Goal: Task Accomplishment & Management: Use online tool/utility

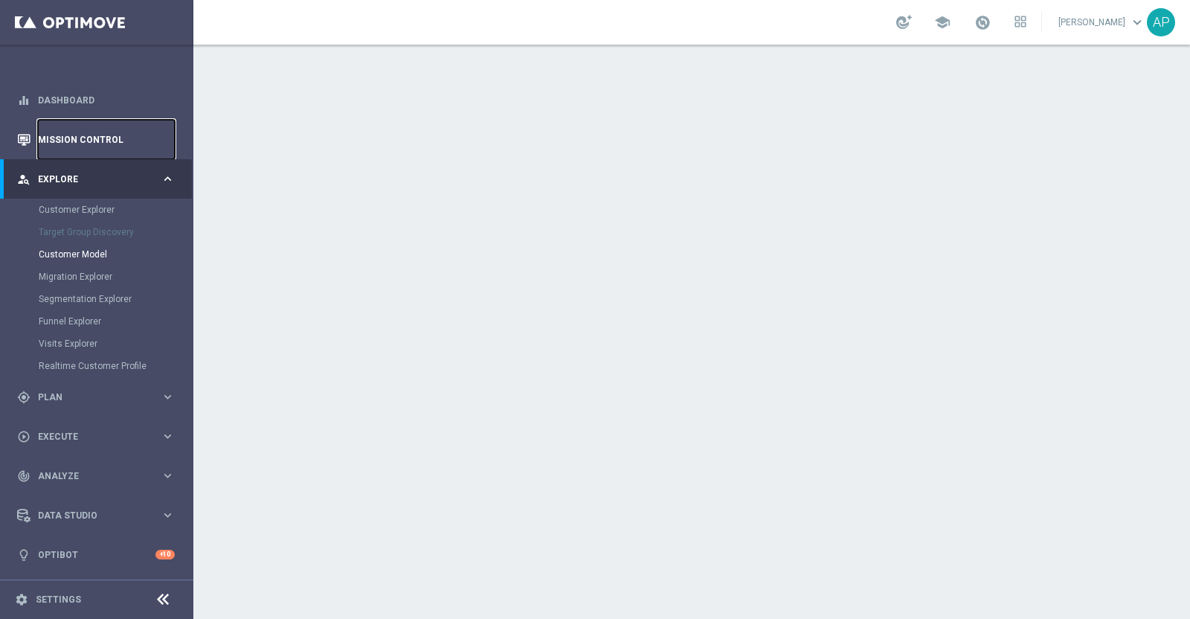
click at [106, 131] on link "Mission Control" at bounding box center [106, 139] width 137 height 39
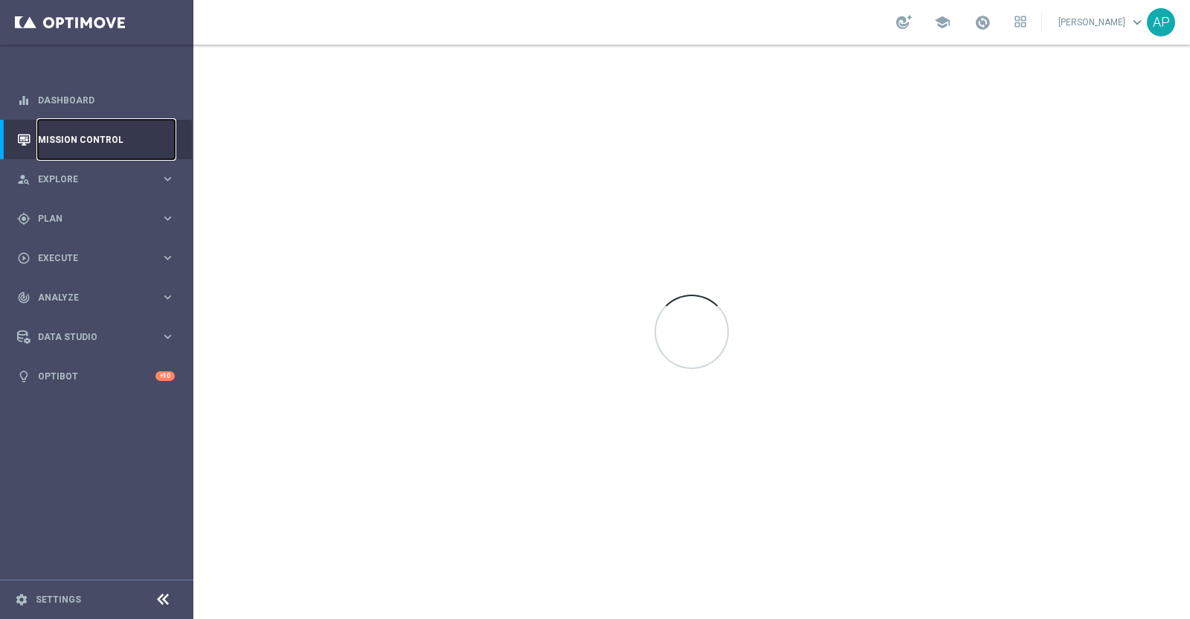
click at [92, 138] on link "Mission Control" at bounding box center [106, 139] width 137 height 39
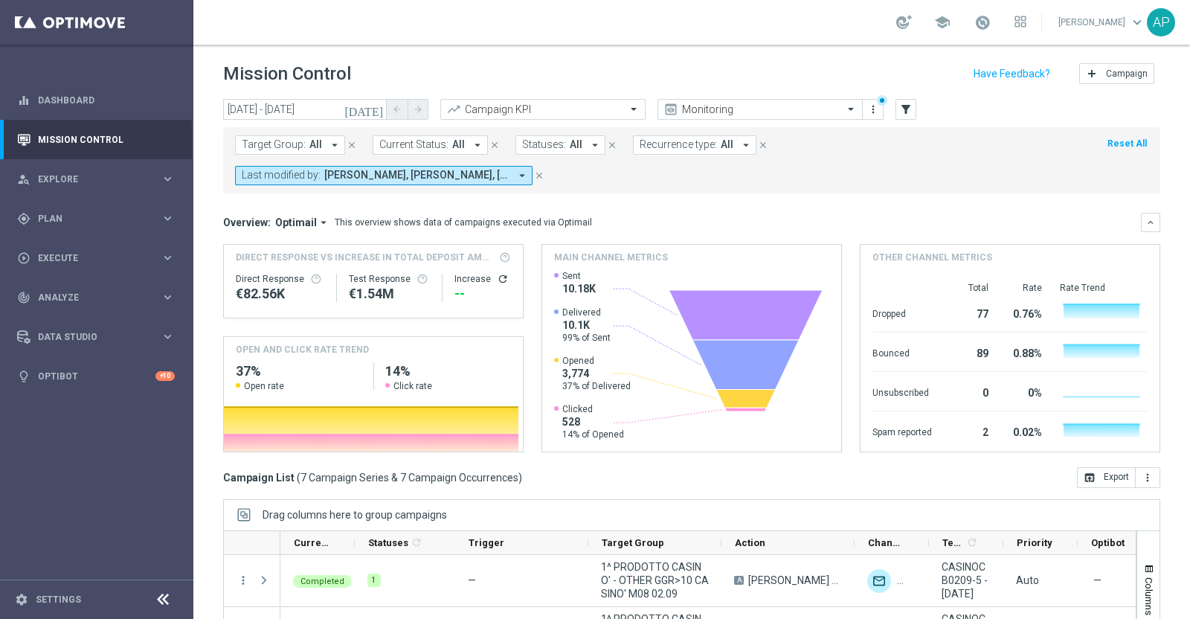
click at [250, 146] on span "Target Group:" at bounding box center [274, 144] width 64 height 13
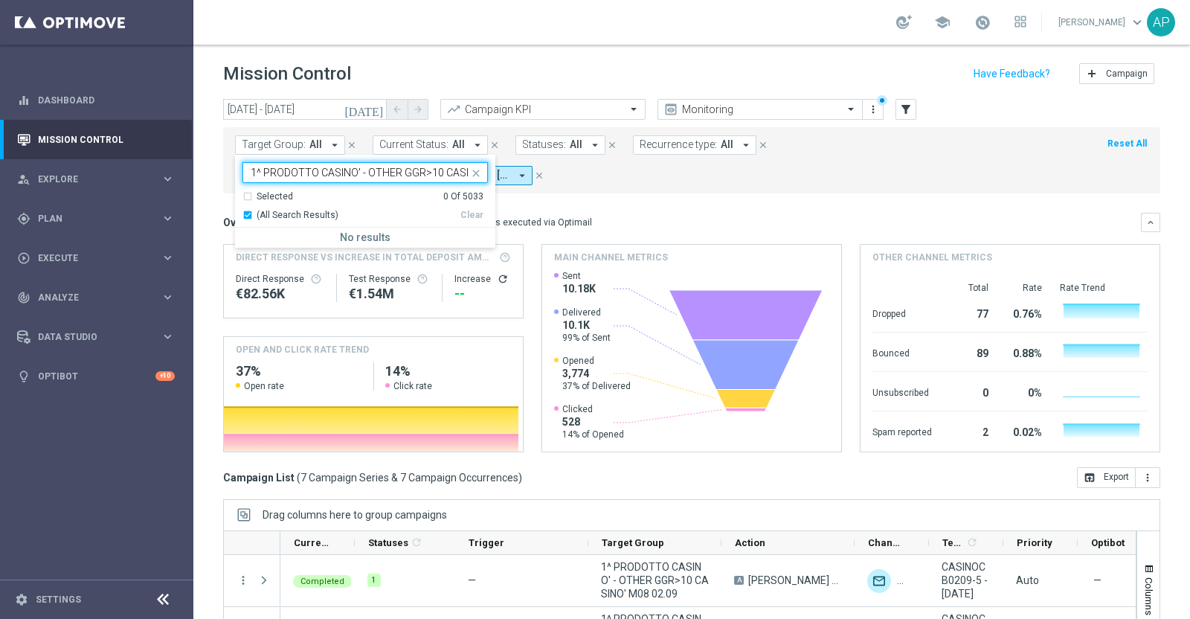
scroll to position [0, 62]
type input "1^ PRODOTTO CASINO' - OTHER GGR>10 CASINO' M08 02.09"
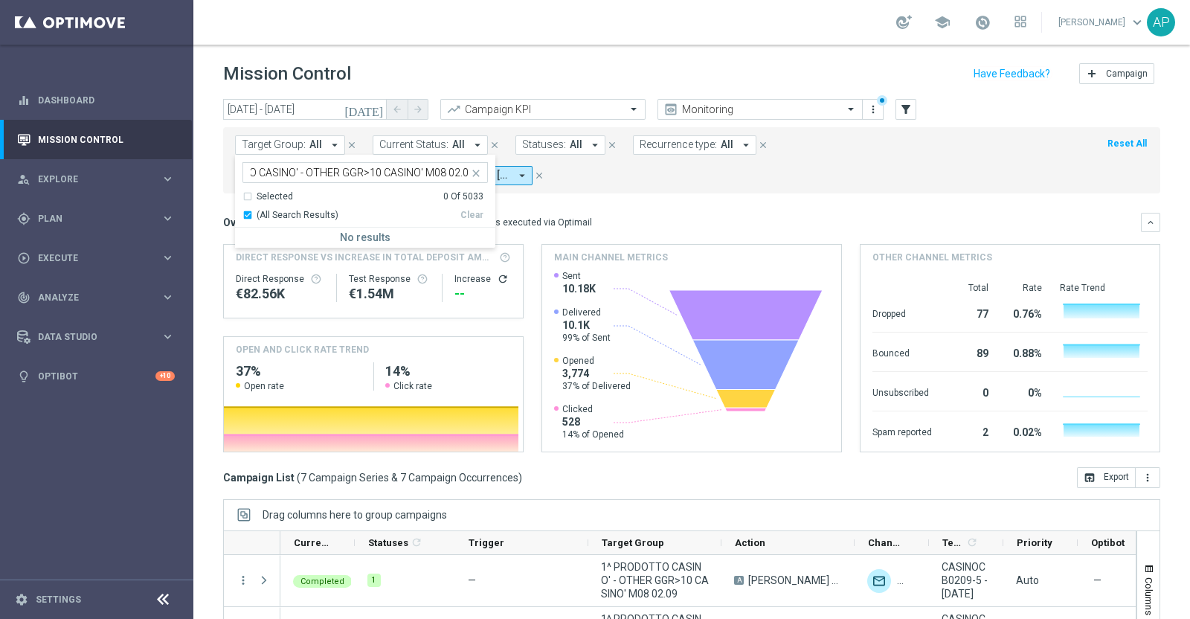
scroll to position [0, 0]
click at [606, 184] on form "Target Group: All arrow_drop_down 1^ PRODOTTO CASINO' - OTHER GGR>10 CASINO' M0…" at bounding box center [658, 160] width 847 height 50
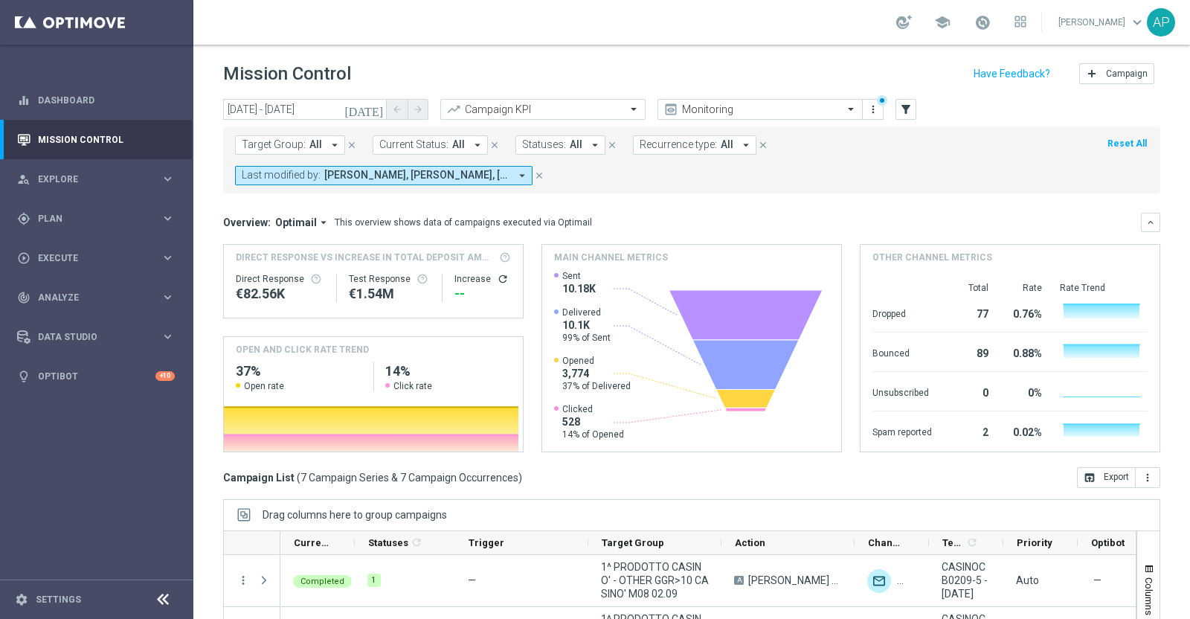
click at [542, 170] on icon "close" at bounding box center [539, 175] width 10 height 10
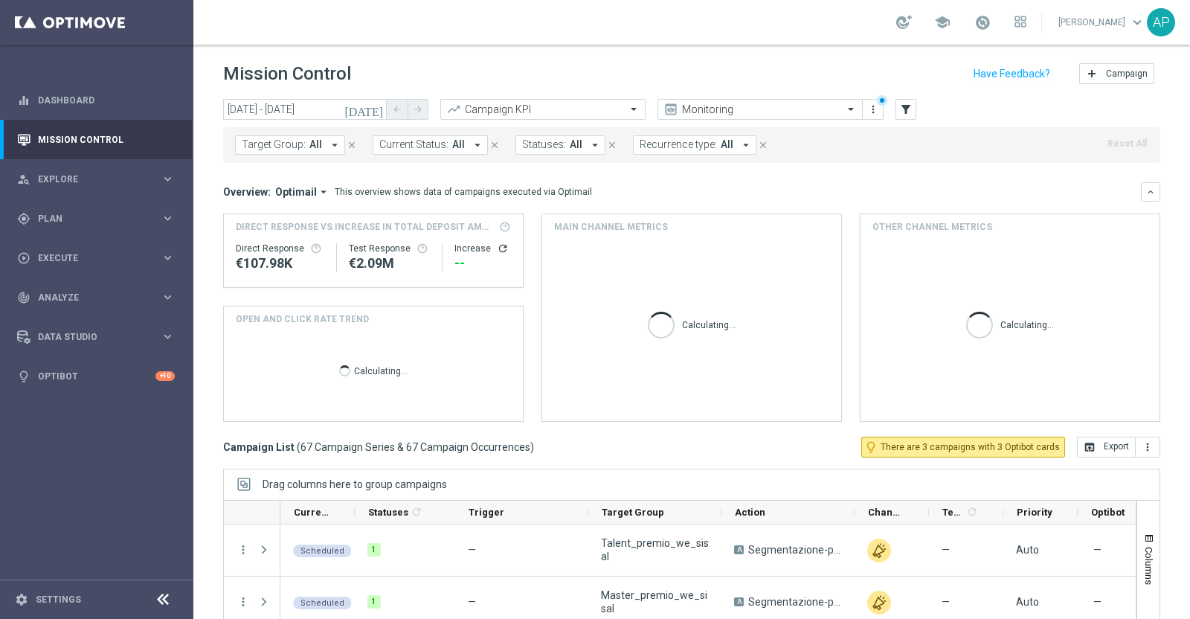
click at [280, 142] on span "Target Group:" at bounding box center [274, 144] width 64 height 13
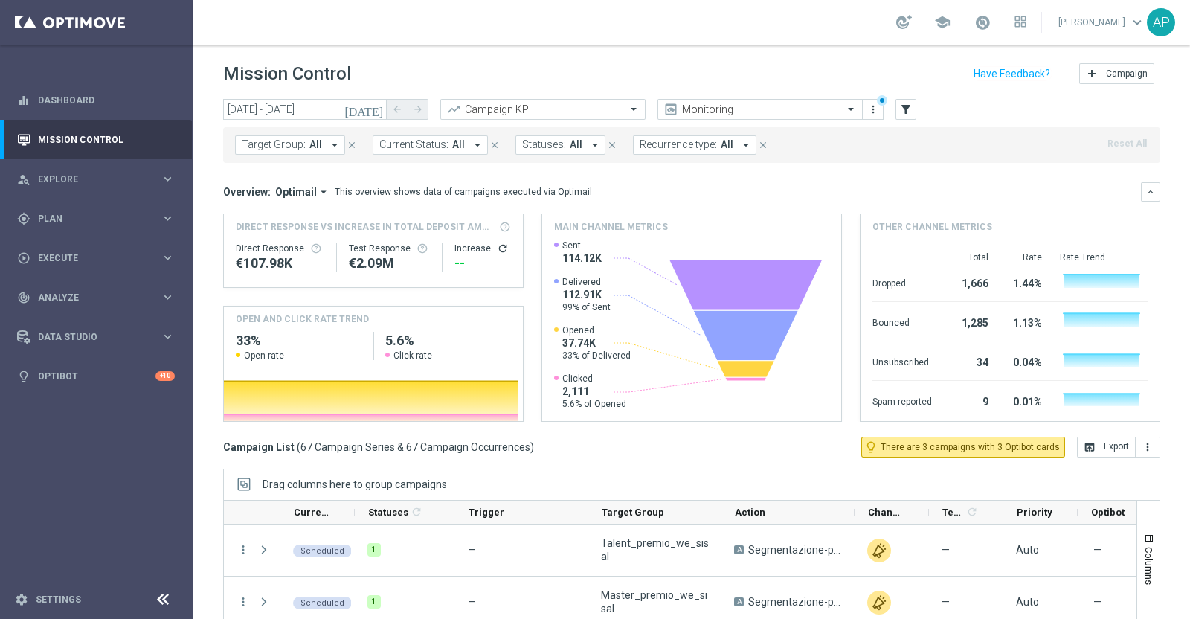
click at [295, 146] on span "Target Group:" at bounding box center [274, 144] width 64 height 13
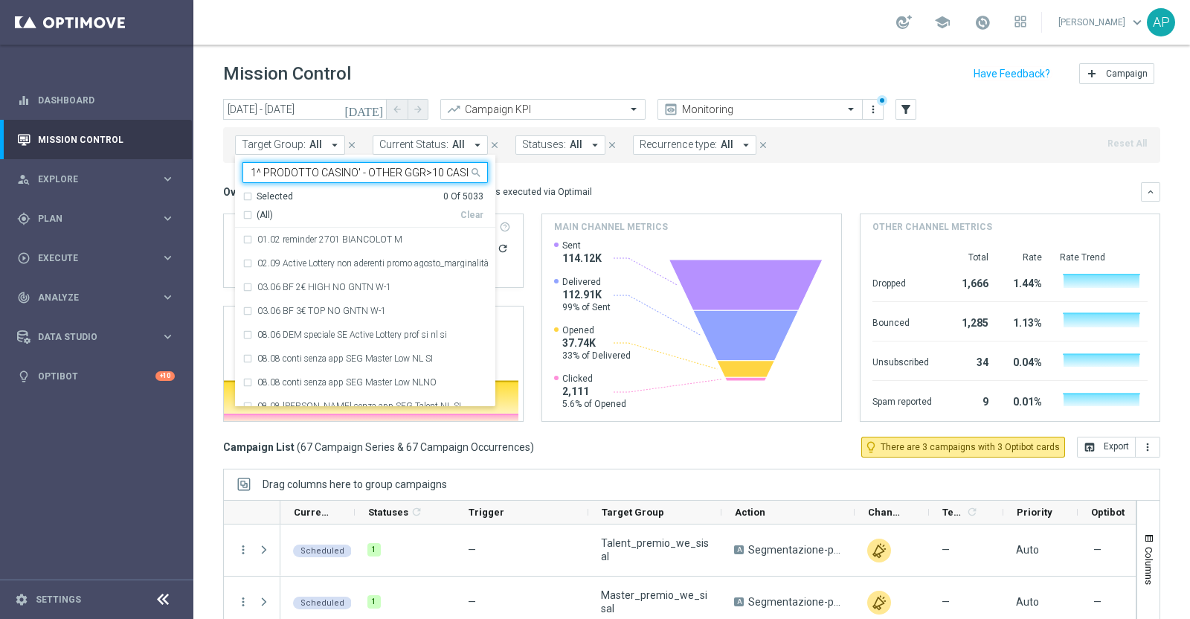
scroll to position [0, 62]
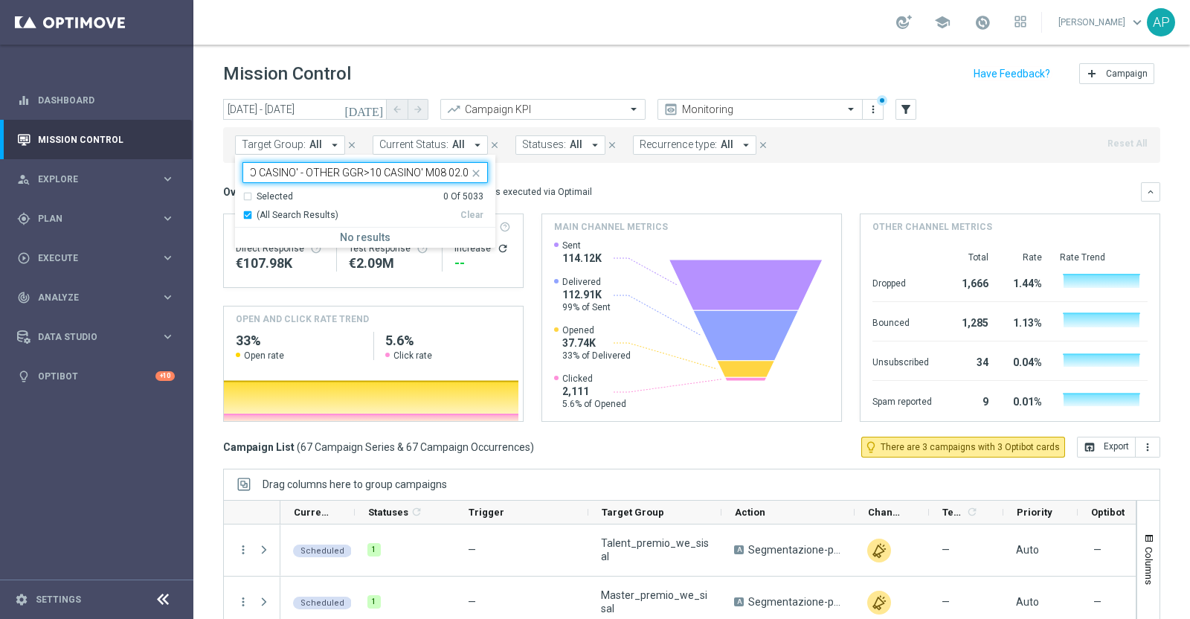
type input "1^ PRODOTTO CASINO' - OTHER GGR>10 CASINO' M08 02.09"
click at [477, 171] on icon "close" at bounding box center [476, 173] width 12 height 12
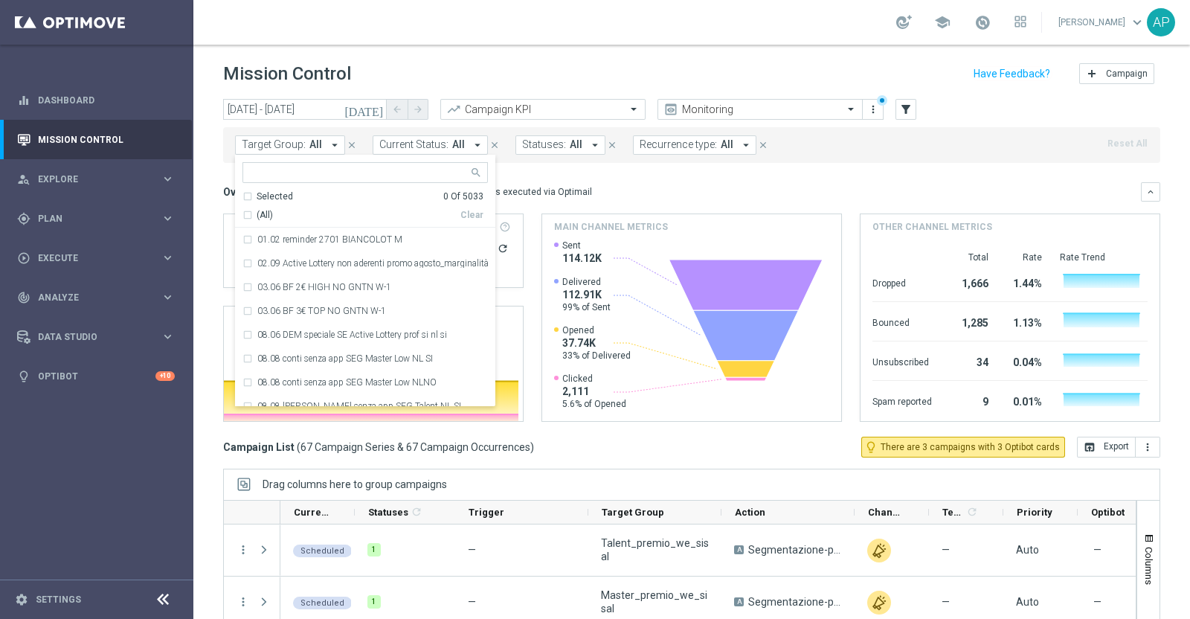
click at [375, 109] on icon "[DATE]" at bounding box center [364, 109] width 40 height 13
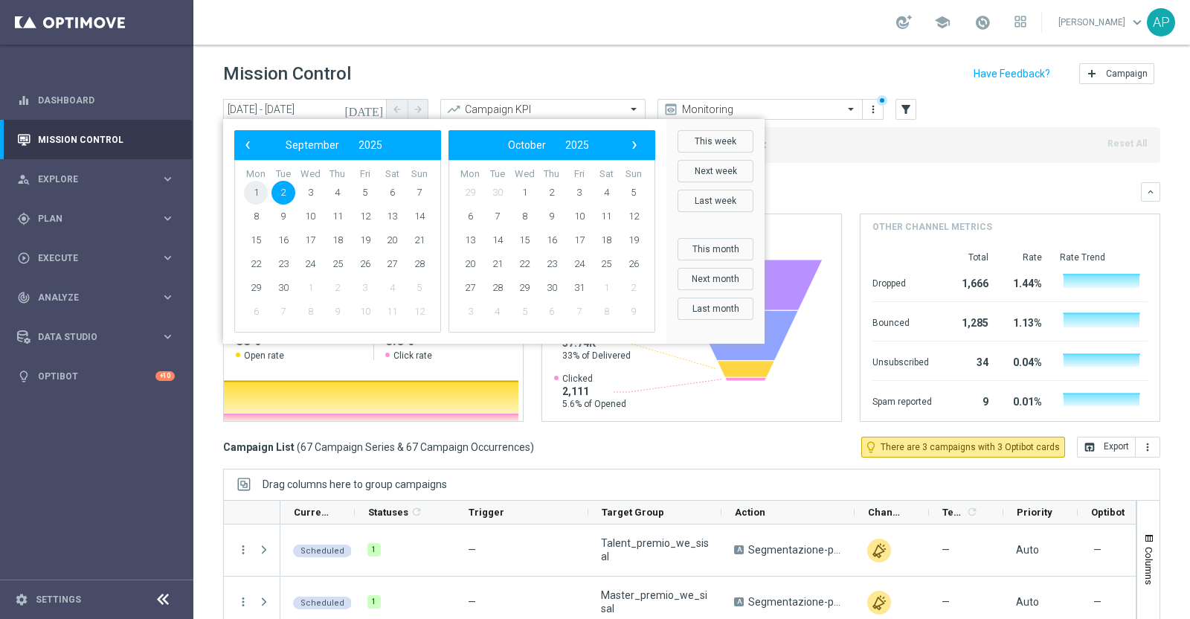
click at [251, 191] on span "1" at bounding box center [256, 193] width 24 height 24
click at [314, 187] on span "3" at bounding box center [310, 193] width 24 height 24
type input "[DATE] - [DATE]"
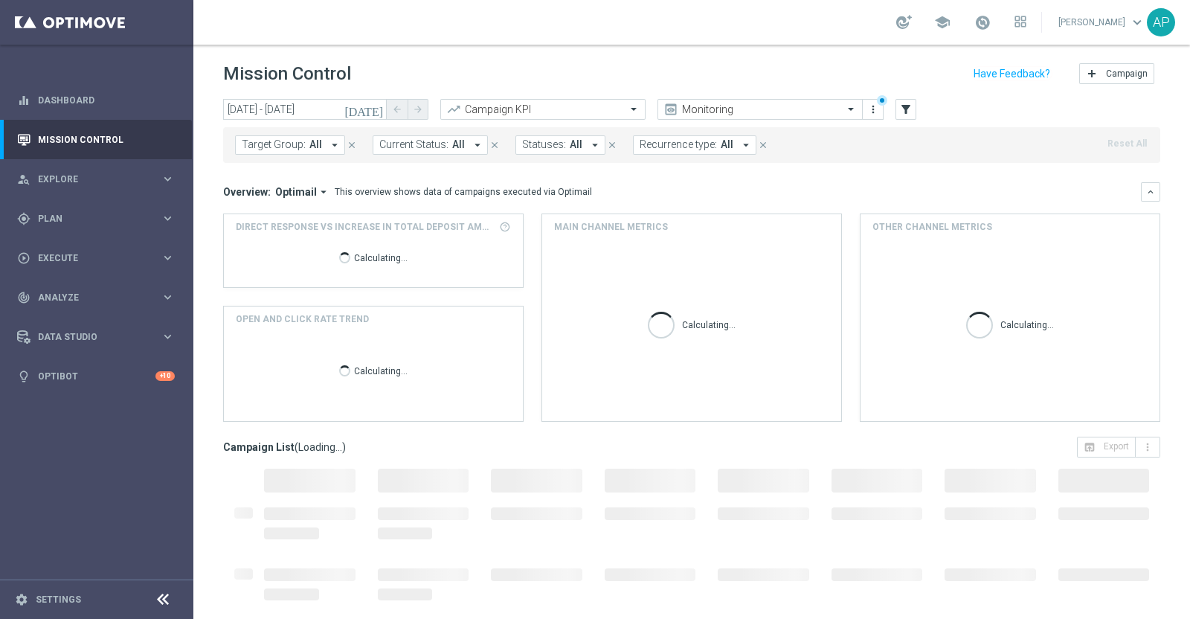
click at [282, 142] on span "Target Group:" at bounding box center [274, 144] width 64 height 13
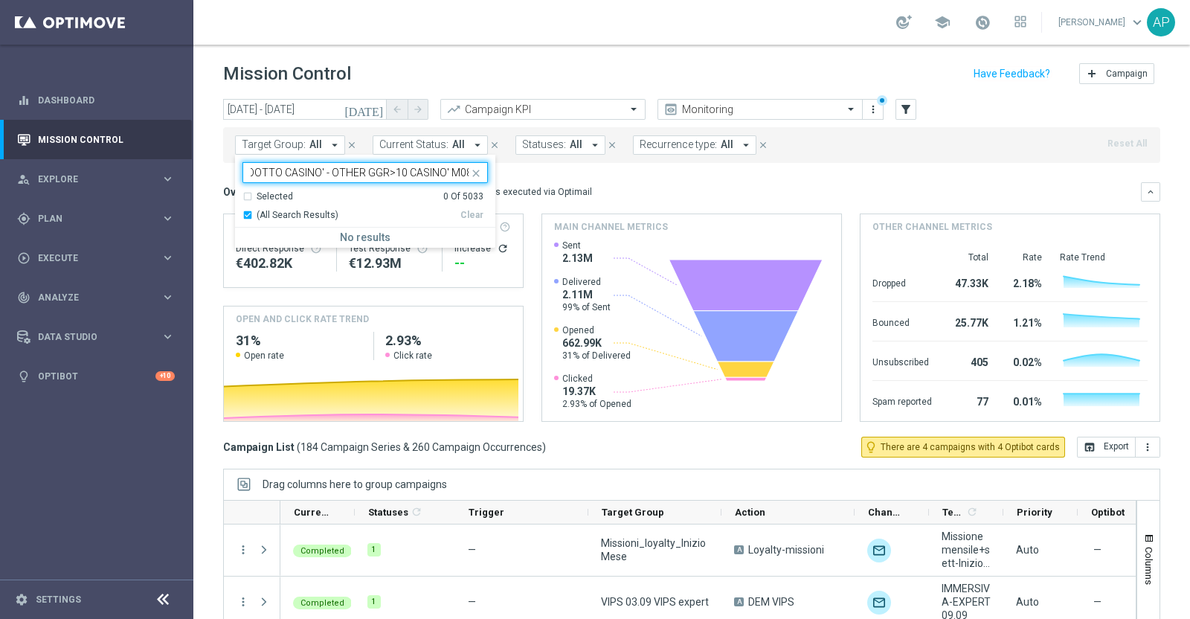
scroll to position [0, 33]
type input "1^ PRODOTTO CASINO' - OTHER GGR>10 CASINO' M08"
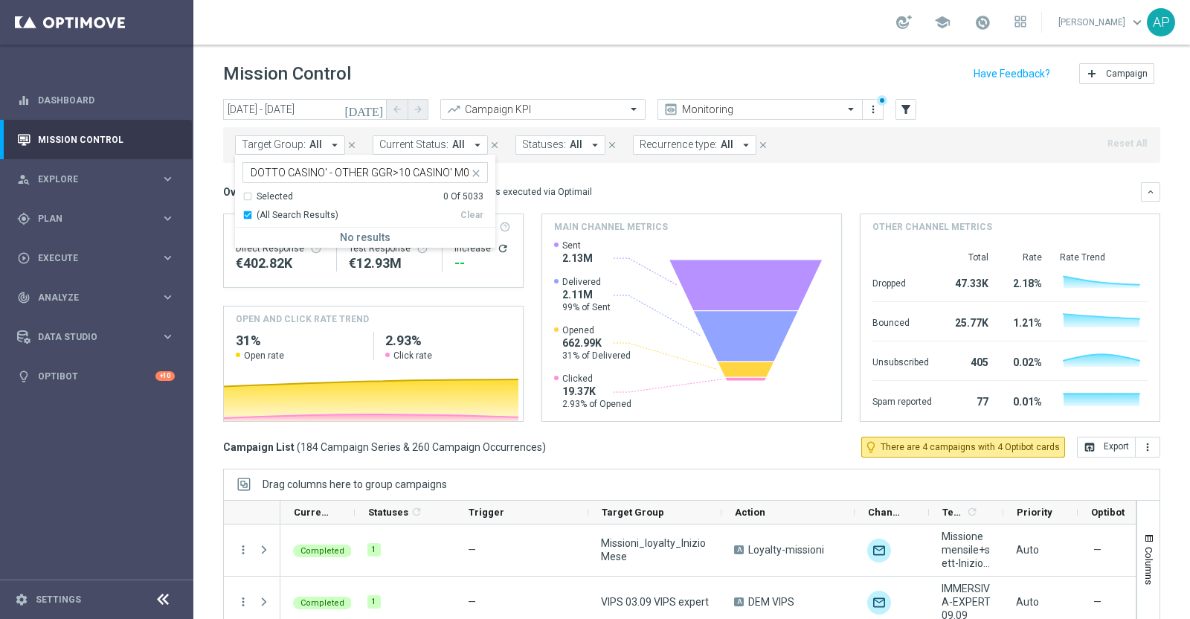
scroll to position [0, 0]
click at [379, 106] on icon "[DATE]" at bounding box center [364, 109] width 40 height 13
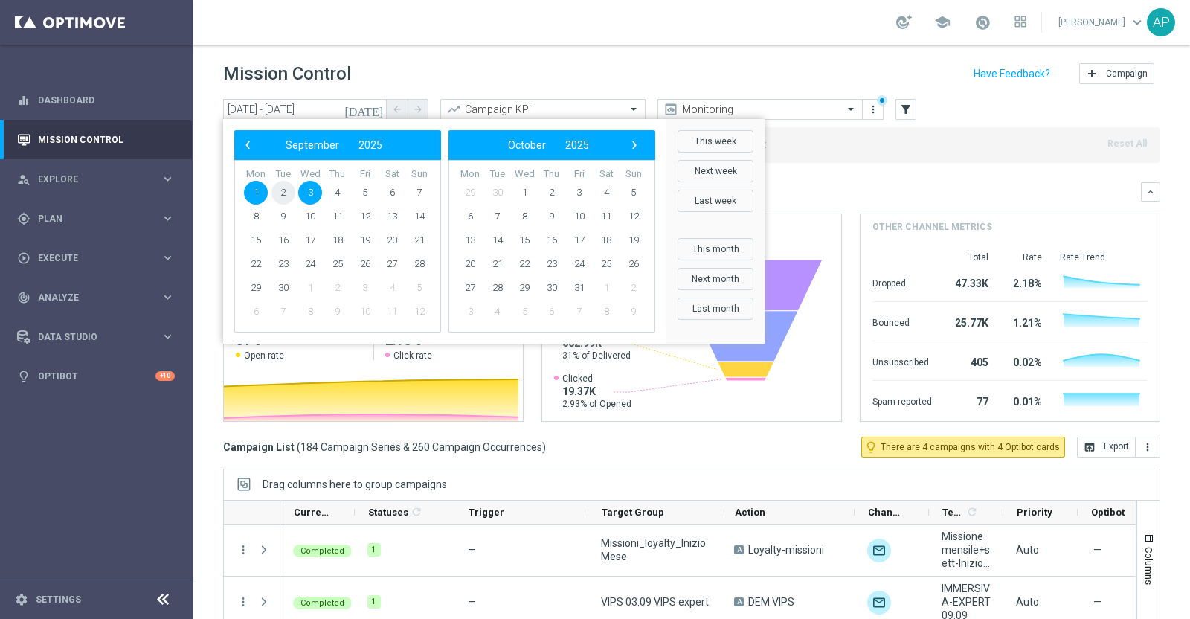
click at [281, 191] on span "2" at bounding box center [283, 193] width 24 height 24
type input "[DATE] - [DATE]"
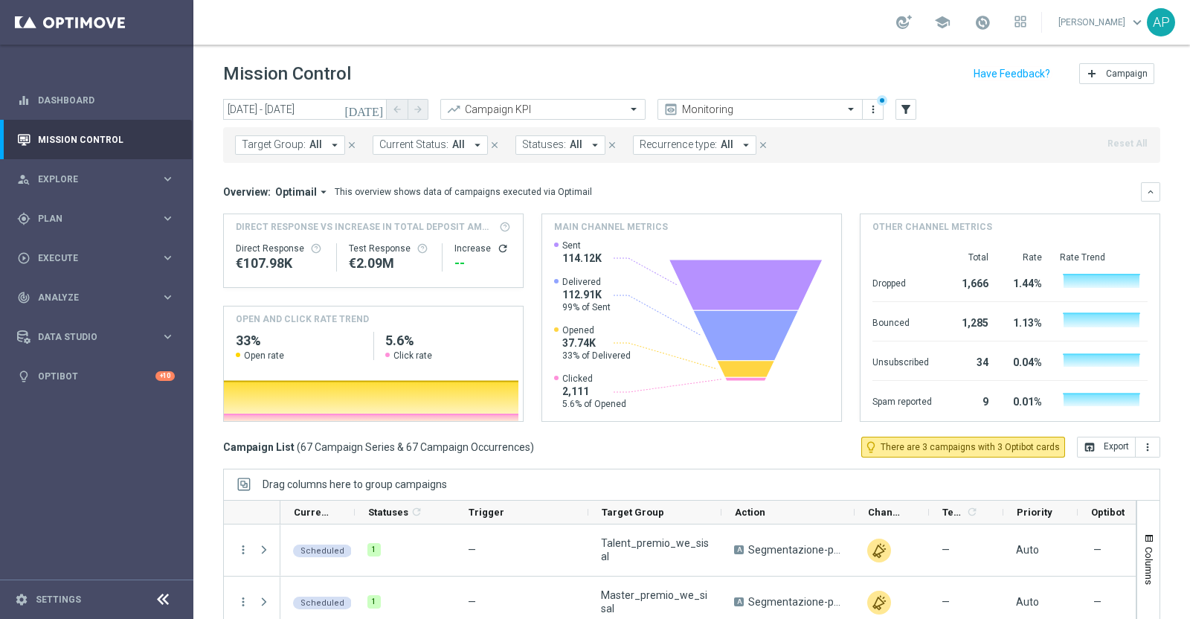
click at [669, 145] on span "Recurrence type:" at bounding box center [677, 144] width 77 height 13
click at [532, 144] on span "Statuses:" at bounding box center [544, 144] width 44 height 13
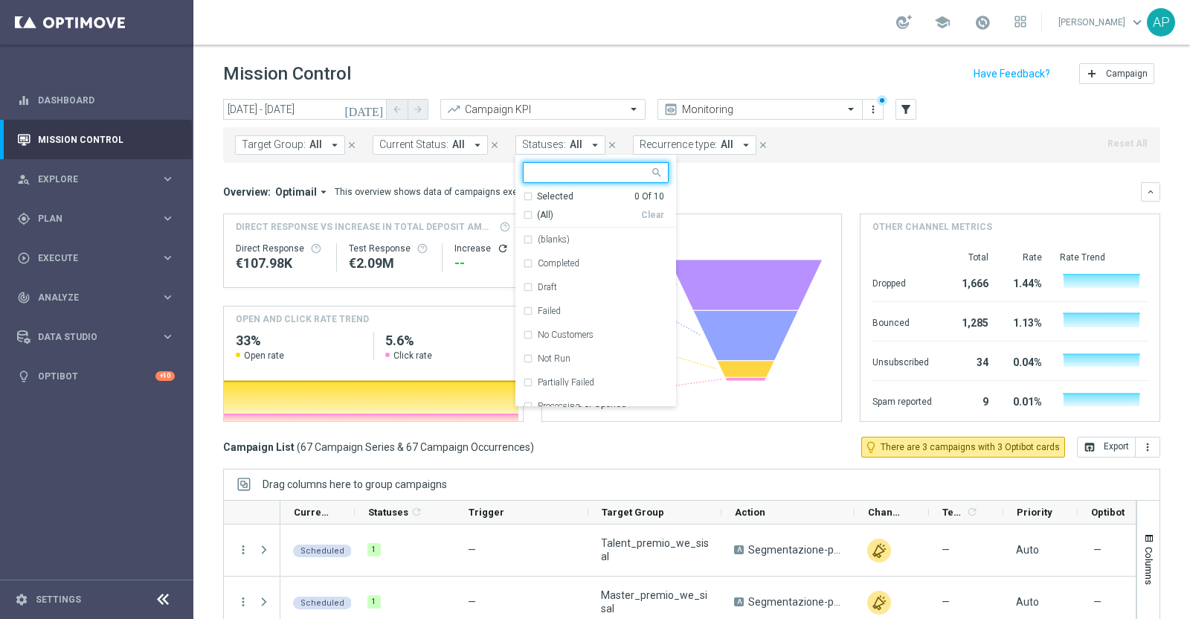
click at [532, 144] on span "Statuses:" at bounding box center [544, 144] width 44 height 13
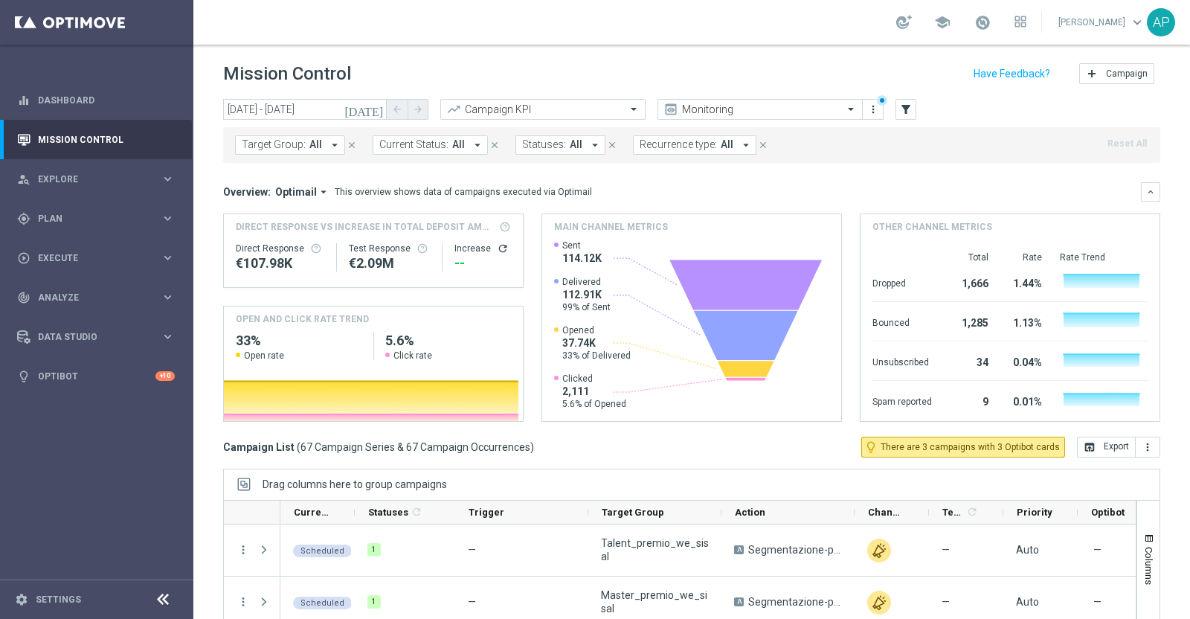
click at [409, 145] on span "Current Status:" at bounding box center [413, 144] width 69 height 13
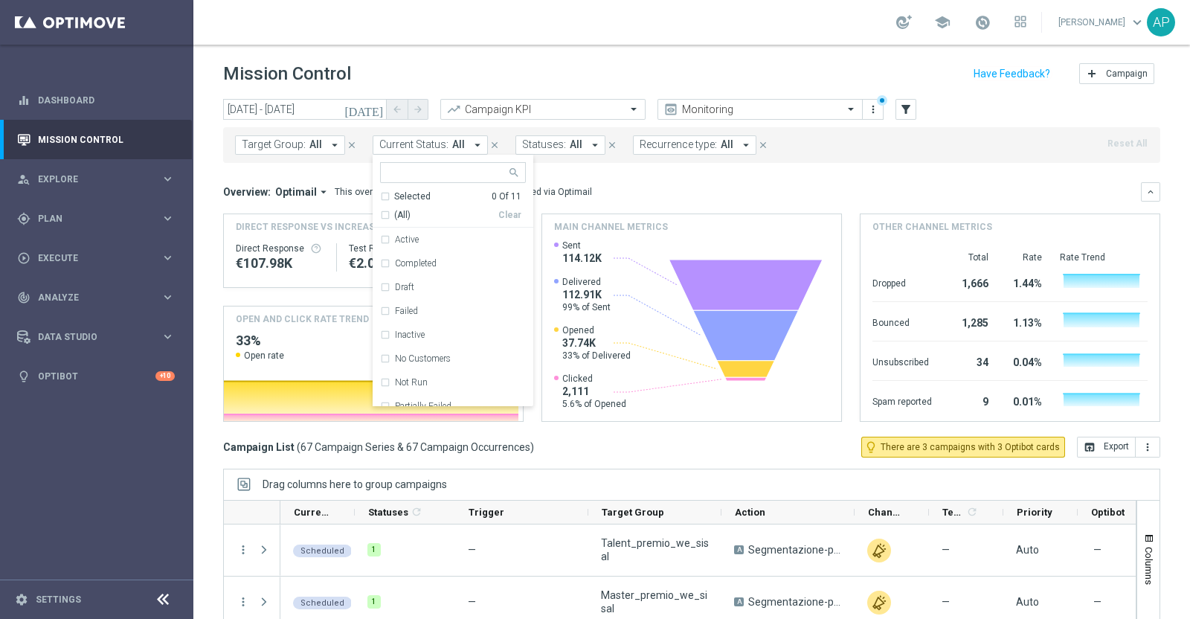
click at [409, 145] on span "Current Status:" at bounding box center [413, 144] width 69 height 13
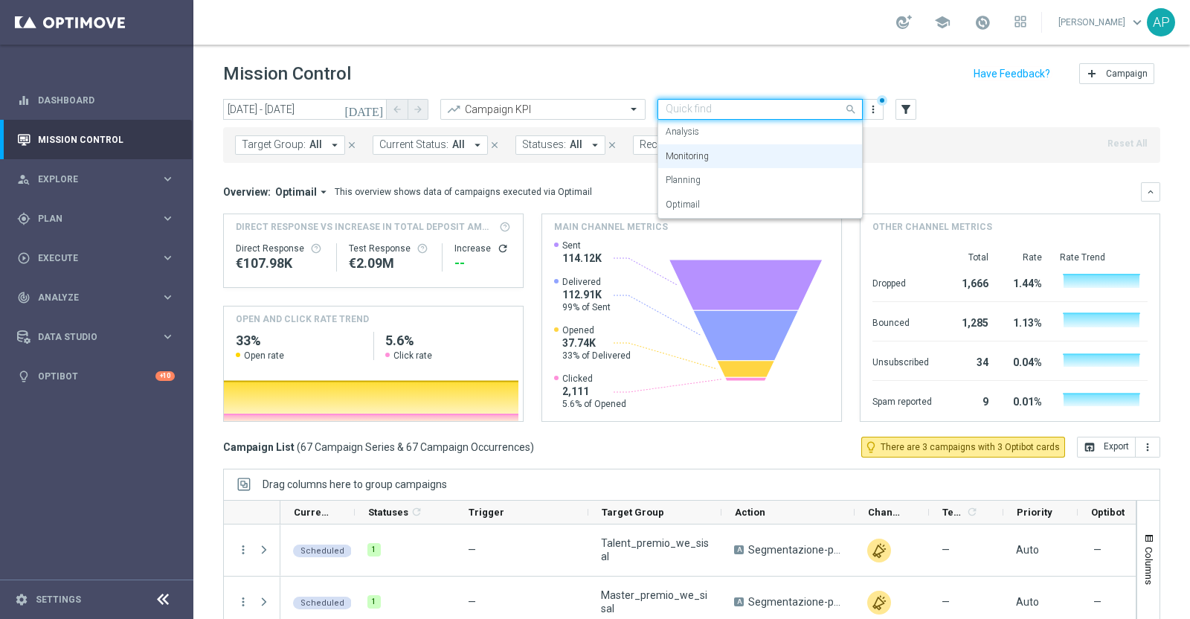
click at [789, 106] on input "text" at bounding box center [744, 109] width 159 height 13
click at [721, 76] on div "Mission Control add Campaign" at bounding box center [691, 73] width 937 height 29
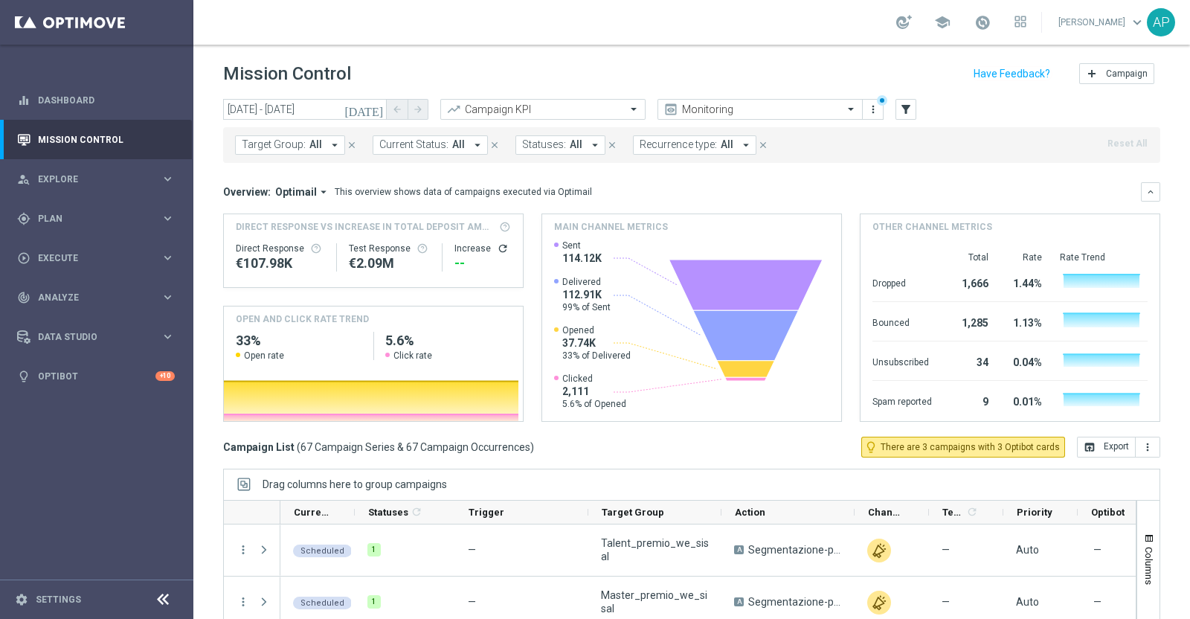
click at [430, 141] on span "Current Status:" at bounding box center [413, 144] width 69 height 13
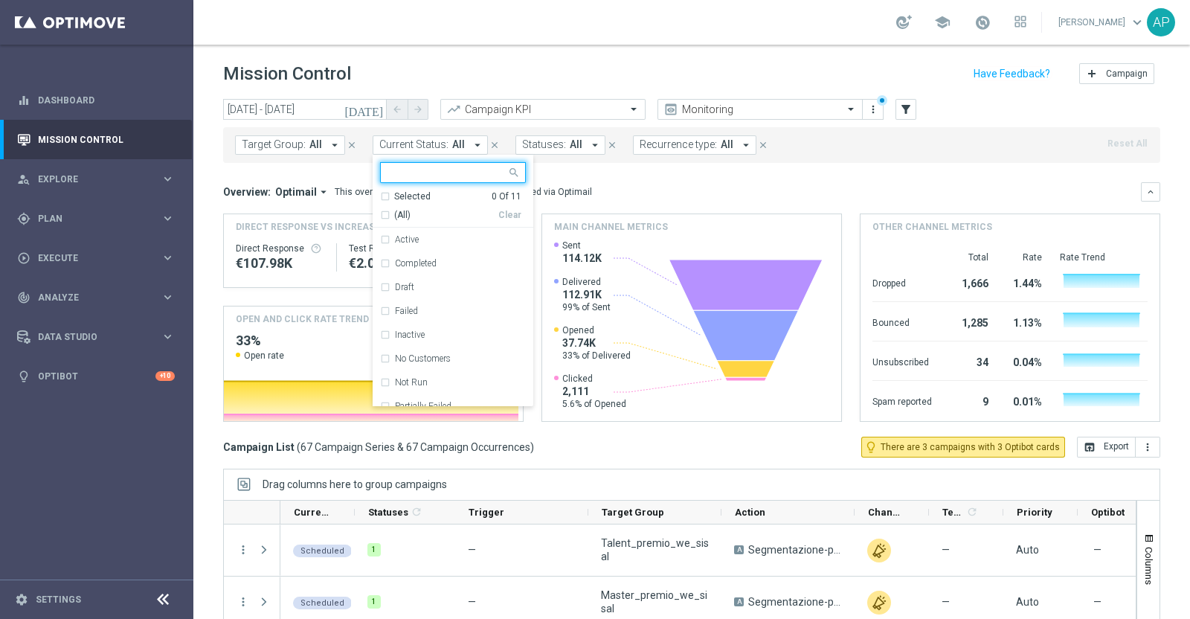
click at [430, 141] on span "Current Status:" at bounding box center [413, 144] width 69 height 13
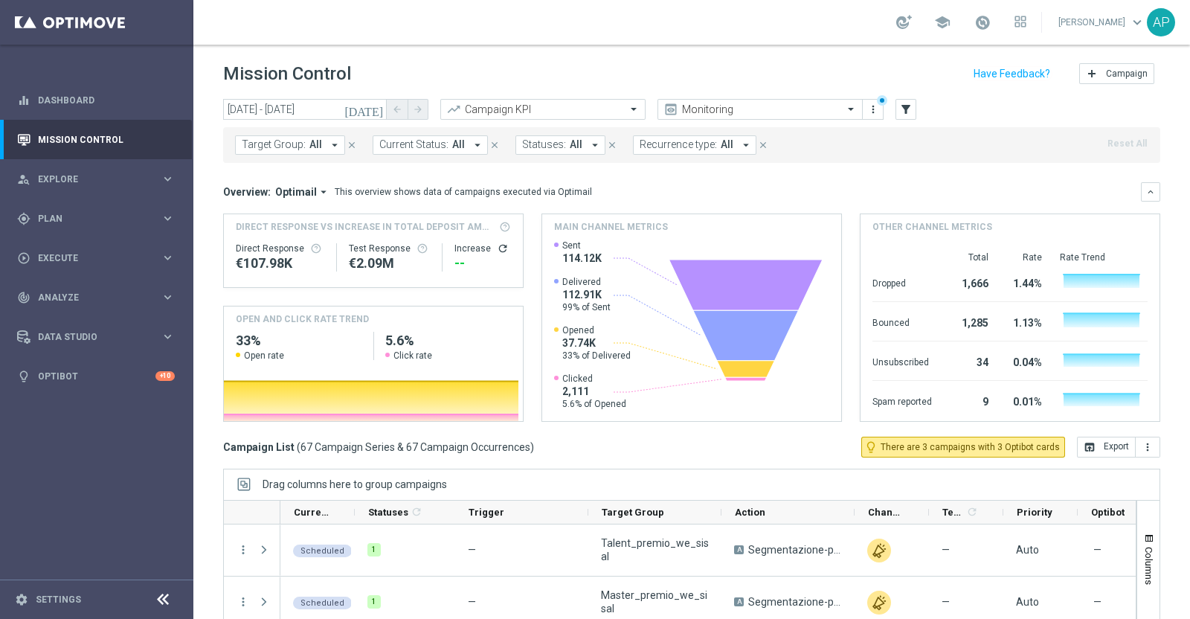
click at [547, 141] on span "Statuses:" at bounding box center [544, 144] width 44 height 13
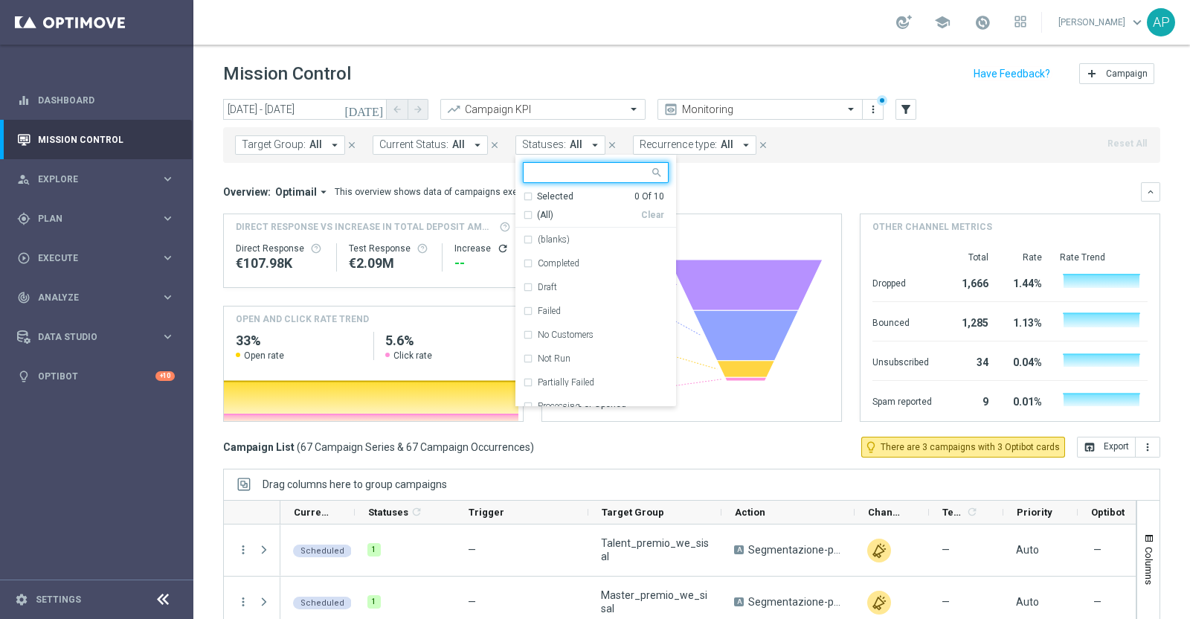
click at [547, 139] on span "Statuses:" at bounding box center [544, 144] width 44 height 13
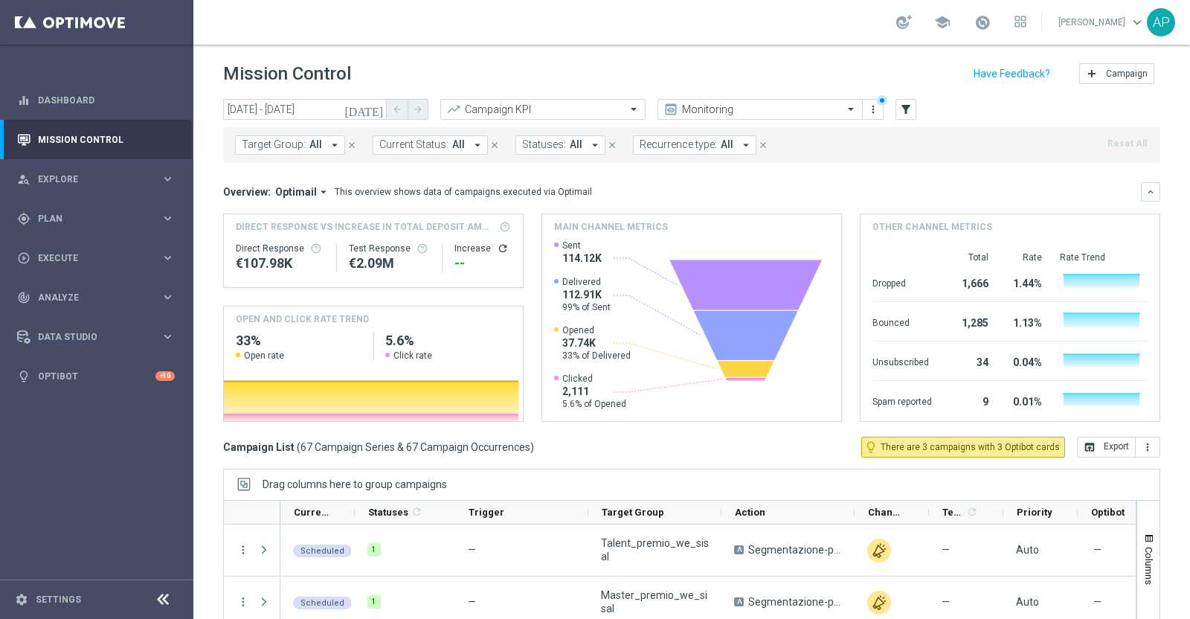
click at [676, 140] on span "Recurrence type:" at bounding box center [677, 144] width 77 height 13
click at [279, 149] on span "Target Group:" at bounding box center [274, 144] width 64 height 13
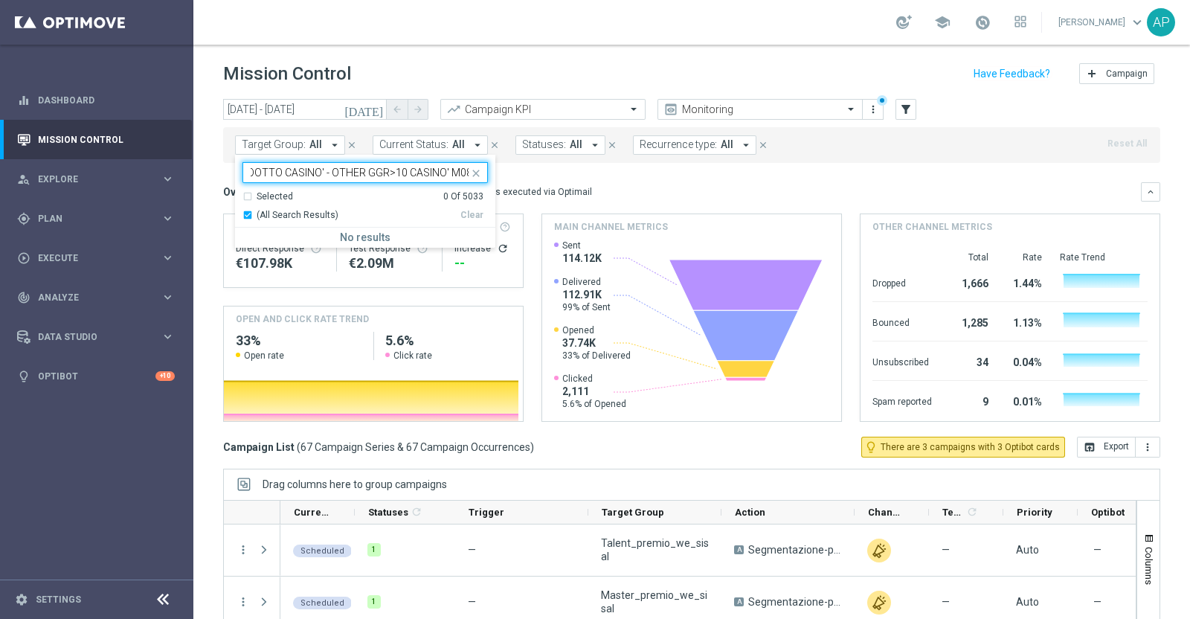
scroll to position [0, 33]
type input "1^ PRODOTTO CASINO' - OTHER GGR>10 CASINO' M08"
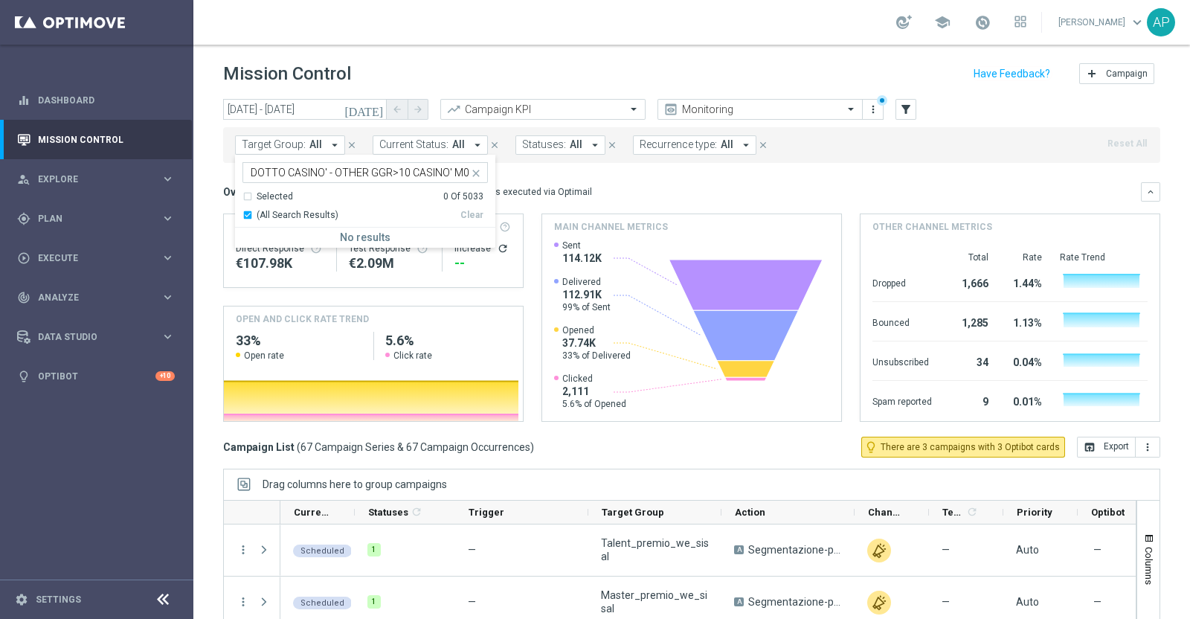
scroll to position [0, 0]
click at [536, 173] on mini-dashboard "Overview: Optimail arrow_drop_down This overview shows data of campaigns execut…" at bounding box center [691, 300] width 937 height 274
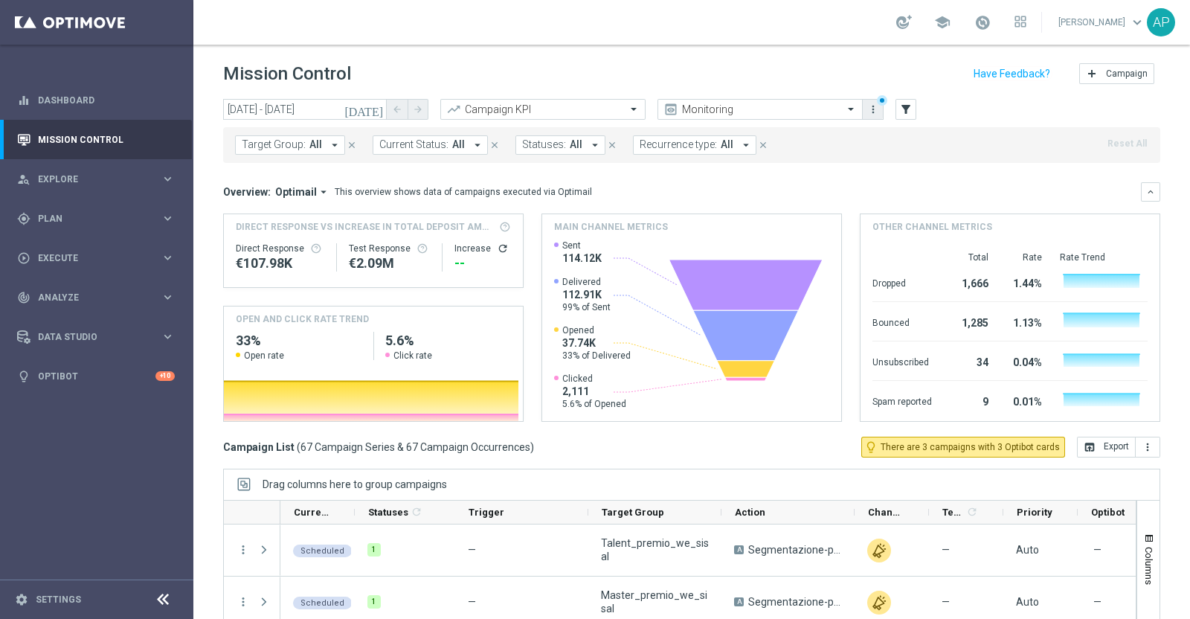
click at [874, 109] on icon "more_vert" at bounding box center [873, 109] width 12 height 12
click at [838, 62] on div "Mission Control add Campaign" at bounding box center [691, 73] width 937 height 29
click at [644, 146] on span "Recurrence type:" at bounding box center [677, 144] width 77 height 13
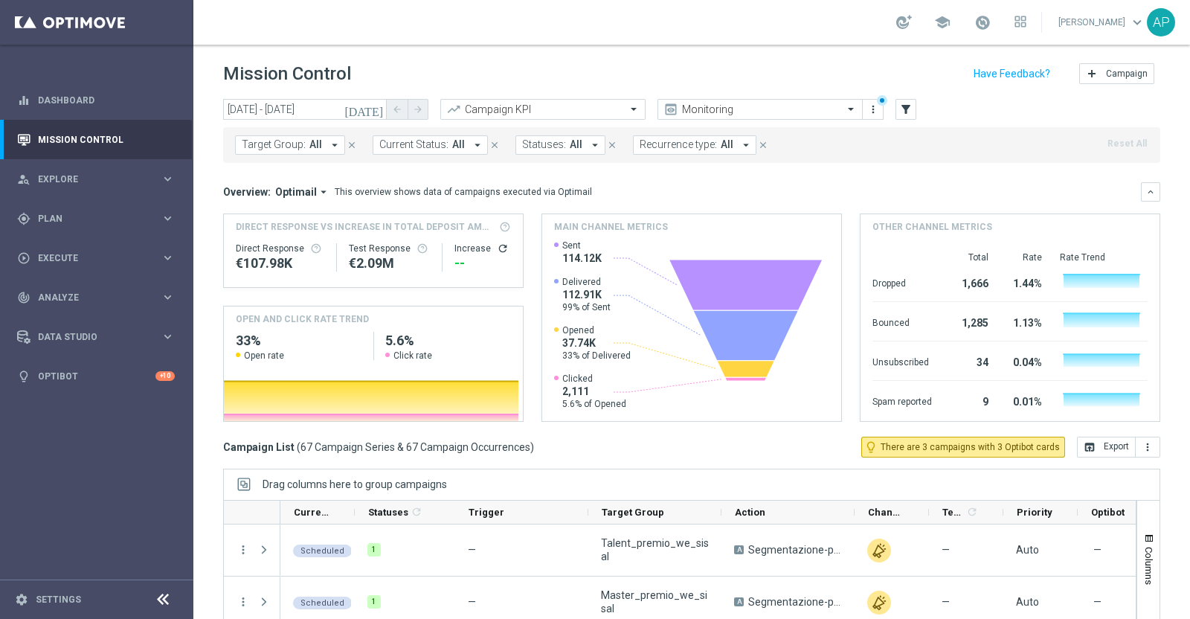
click at [537, 143] on span "Statuses:" at bounding box center [544, 144] width 44 height 13
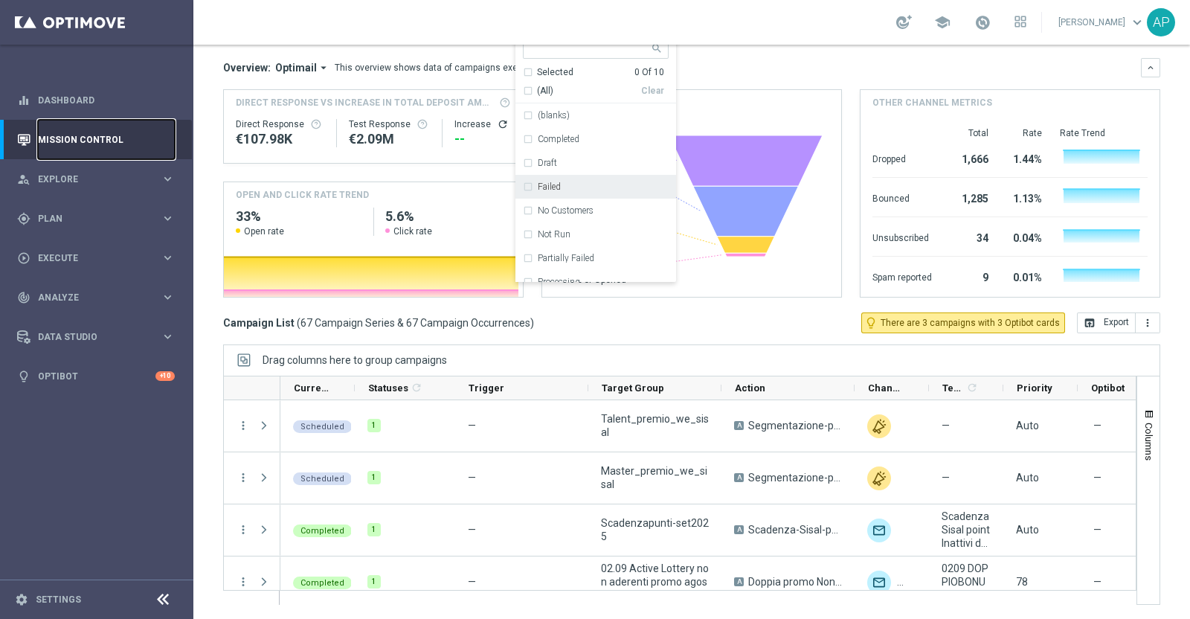
click at [68, 137] on link "Mission Control" at bounding box center [106, 139] width 137 height 39
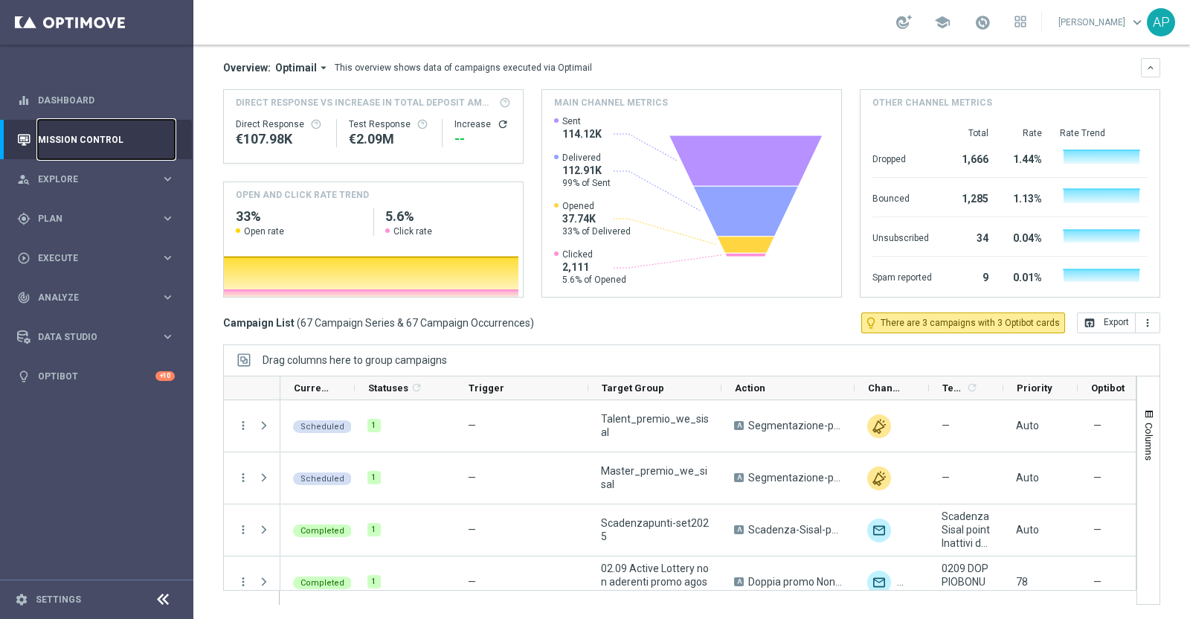
click at [112, 138] on link "Mission Control" at bounding box center [106, 139] width 137 height 39
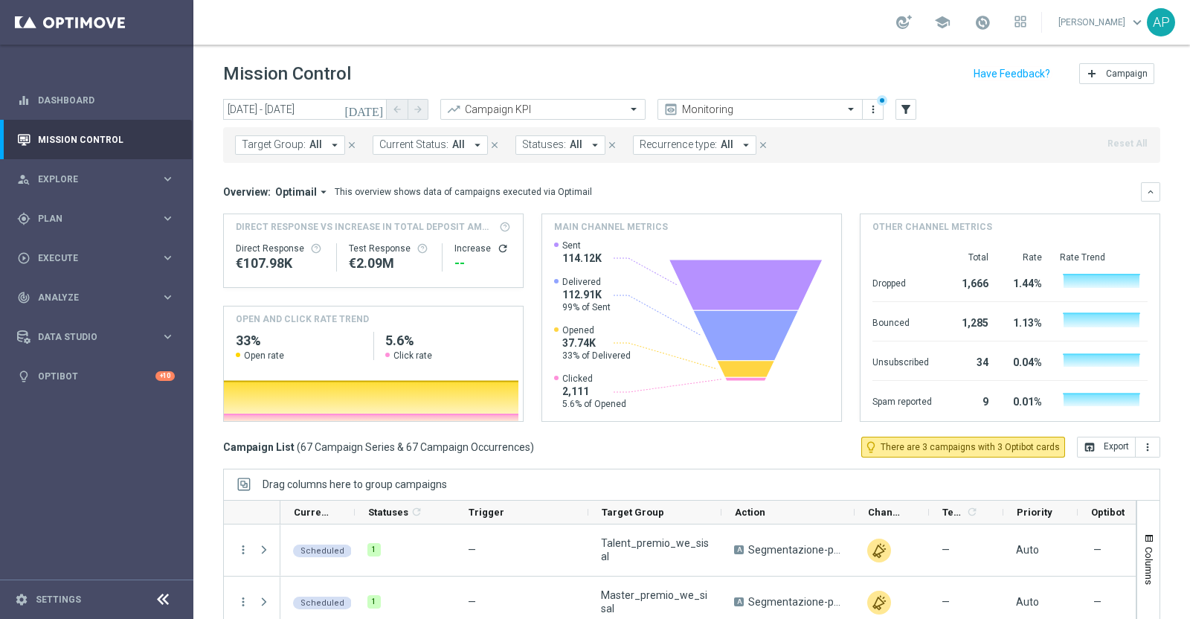
click at [274, 148] on span "Target Group:" at bounding box center [274, 144] width 64 height 13
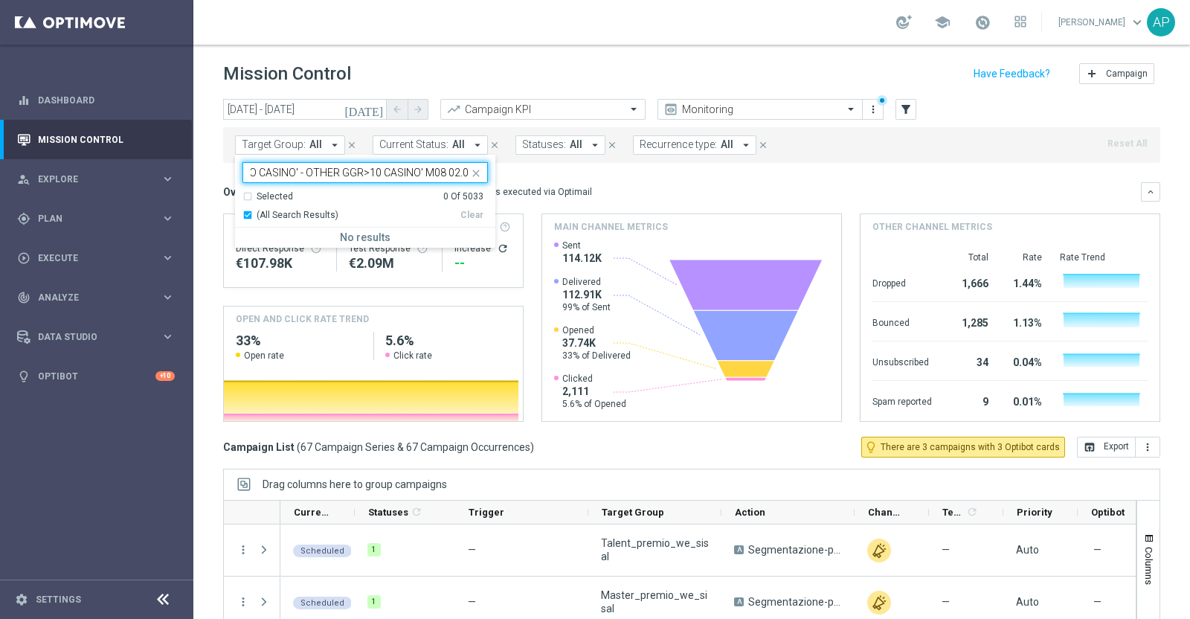
click at [245, 192] on div "Selected 0 Of 5033" at bounding box center [362, 196] width 241 height 13
click at [246, 199] on div "Selected 0 Of 5033" at bounding box center [362, 196] width 241 height 13
type input "1^ PRODOTTO CASINO' - OTHER GGR>10 CASINO' M08 02.09"
drag, startPoint x: 848, startPoint y: 142, endPoint x: 796, endPoint y: 143, distance: 52.8
click at [848, 141] on div "Target Group: All arrow_drop_down 1^ PRODOTTO CASINO' - OTHER GGR>10 CASINO' M0…" at bounding box center [691, 145] width 937 height 36
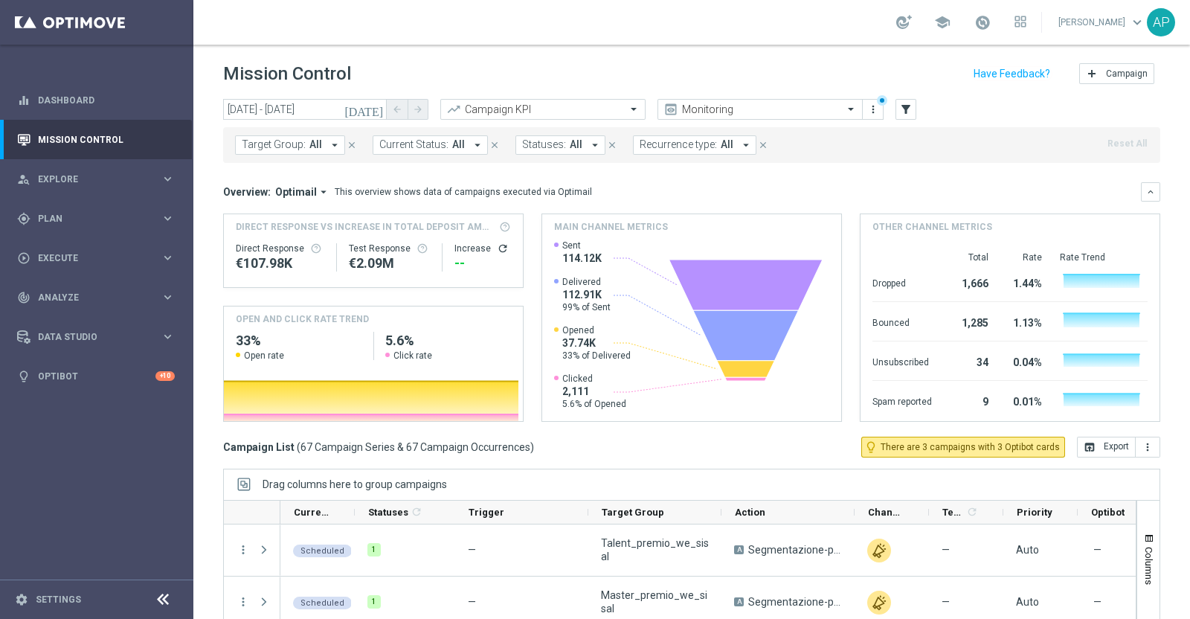
click at [489, 143] on icon "close" at bounding box center [494, 145] width 10 height 10
click at [1119, 142] on div "Target Group: All arrow_drop_down close Statuses: All arrow_drop_down close Rec…" at bounding box center [691, 145] width 937 height 36
click at [1106, 144] on div "Target Group: All arrow_drop_down close Statuses: All arrow_drop_down close Rec…" at bounding box center [691, 145] width 937 height 36
click at [903, 113] on icon "filter_alt" at bounding box center [905, 109] width 13 height 13
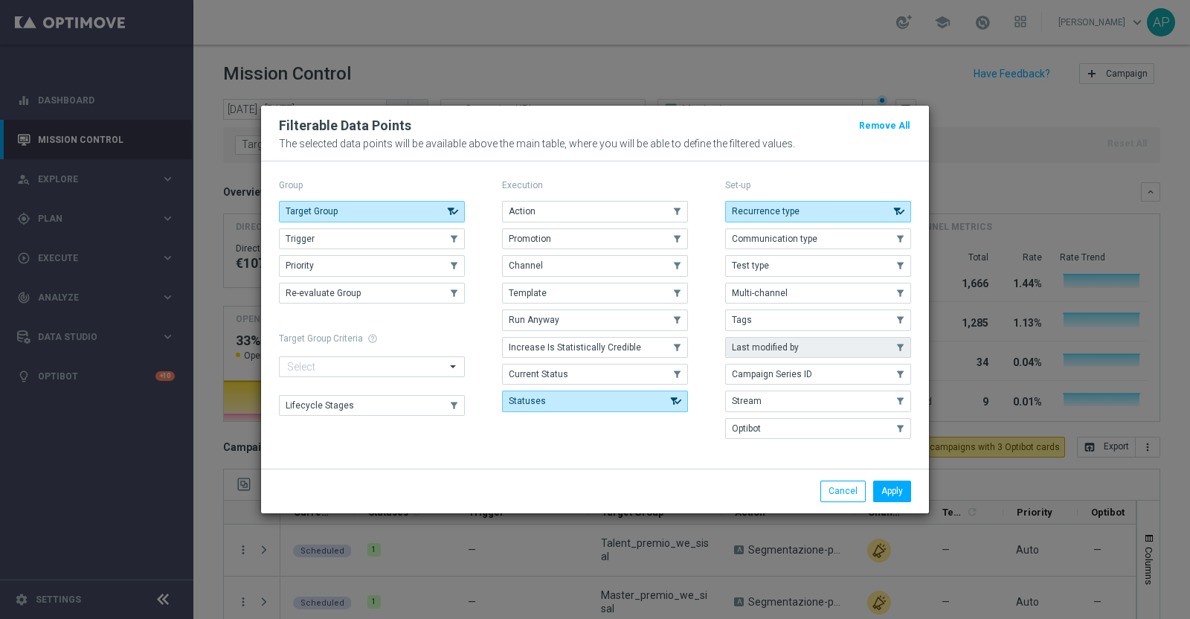
click at [808, 349] on button "Last modified by" at bounding box center [818, 347] width 186 height 21
click at [545, 242] on span "Promotion" at bounding box center [530, 238] width 42 height 10
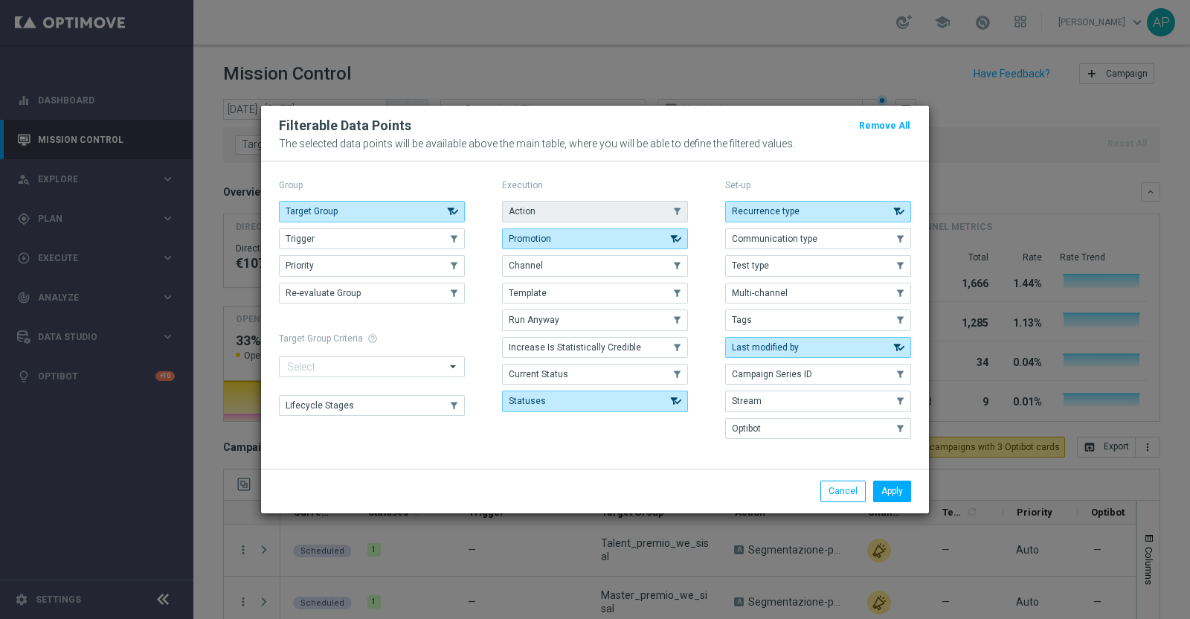
click at [599, 210] on button "Action" at bounding box center [595, 211] width 186 height 21
click at [888, 484] on button "Apply" at bounding box center [892, 490] width 38 height 21
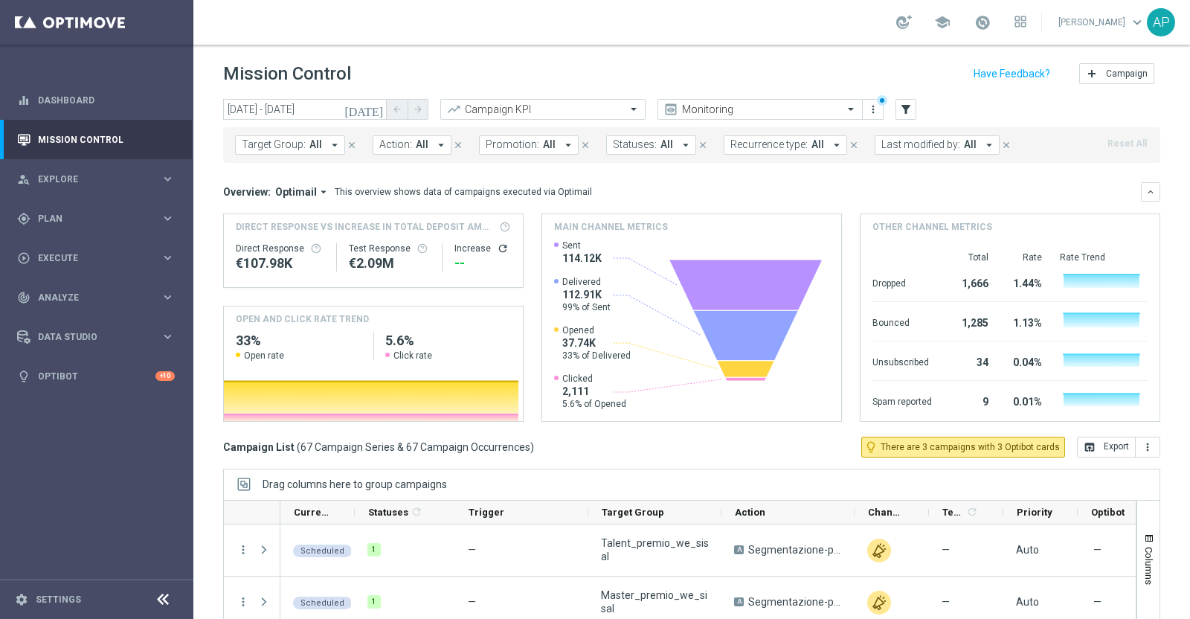
click at [915, 146] on span "Last modified by:" at bounding box center [920, 144] width 79 height 13
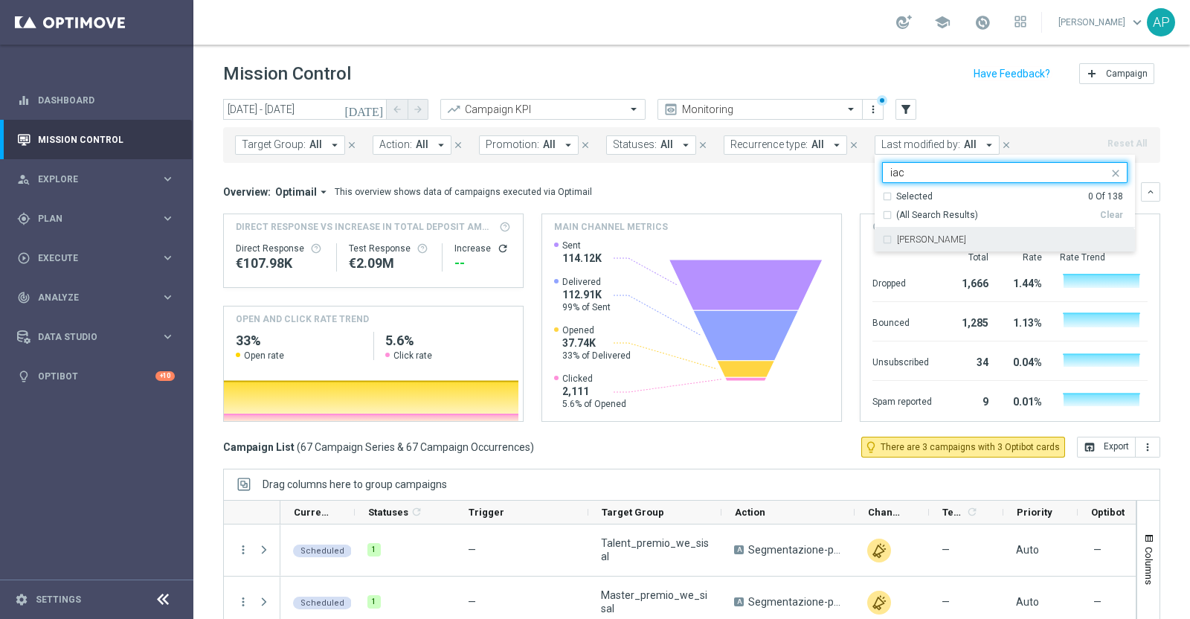
click at [882, 241] on div "[PERSON_NAME]" at bounding box center [1004, 240] width 245 height 24
drag, startPoint x: 900, startPoint y: 175, endPoint x: 865, endPoint y: 175, distance: 34.9
click at [874, 175] on ng-select "[PERSON_NAME] iac Selected 1 Of 138 (All Search Results) Clear [PERSON_NAME]" at bounding box center [1004, 207] width 260 height 90
click at [900, 239] on label "[PERSON_NAME]" at bounding box center [931, 239] width 69 height 9
type input "elle"
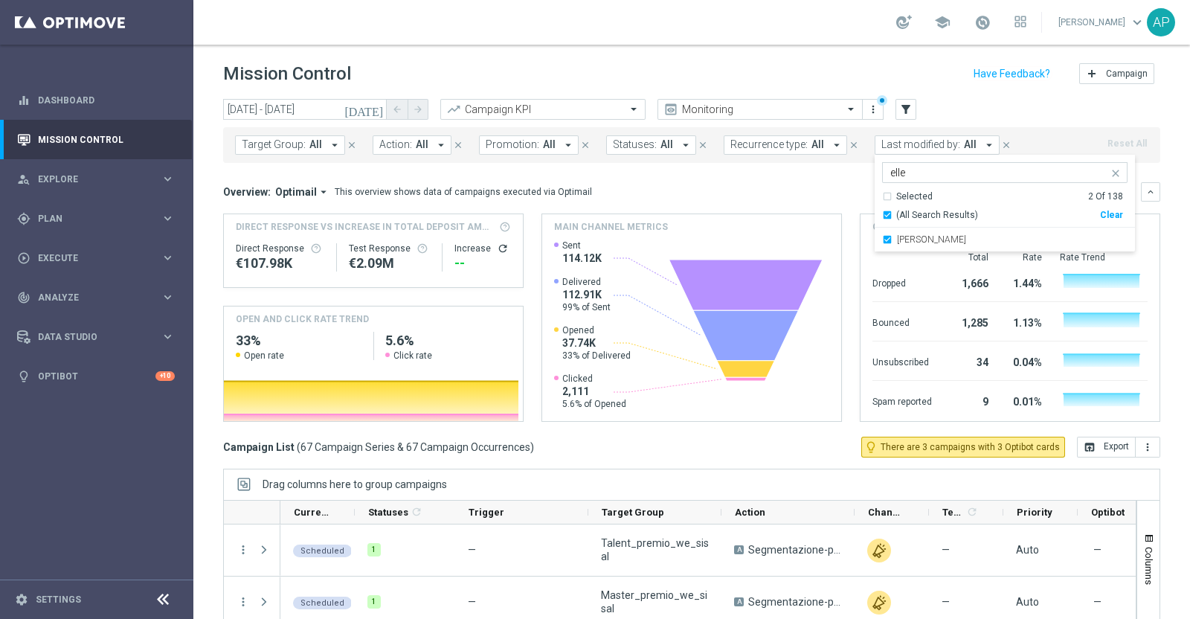
drag, startPoint x: 863, startPoint y: 173, endPoint x: 849, endPoint y: 173, distance: 14.1
click at [849, 173] on div "[DATE] [DATE] - [DATE] arrow_back arrow_forward Campaign KPI trending_up Monito…" at bounding box center [691, 352] width 996 height 506
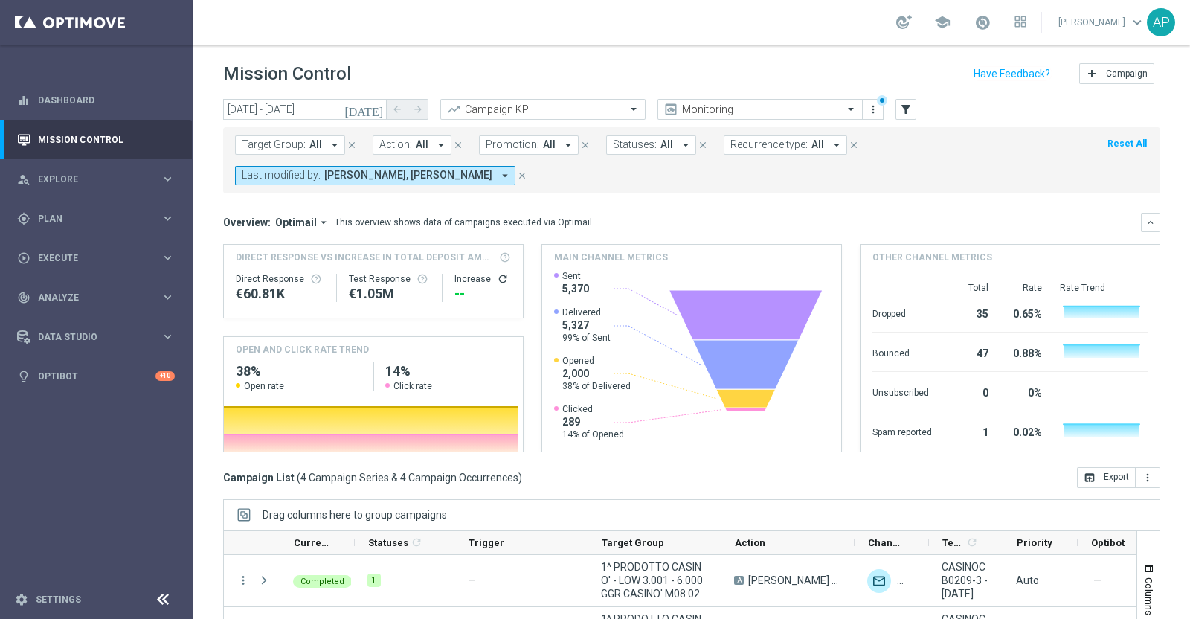
click at [382, 173] on span "[PERSON_NAME], [PERSON_NAME]" at bounding box center [408, 175] width 168 height 13
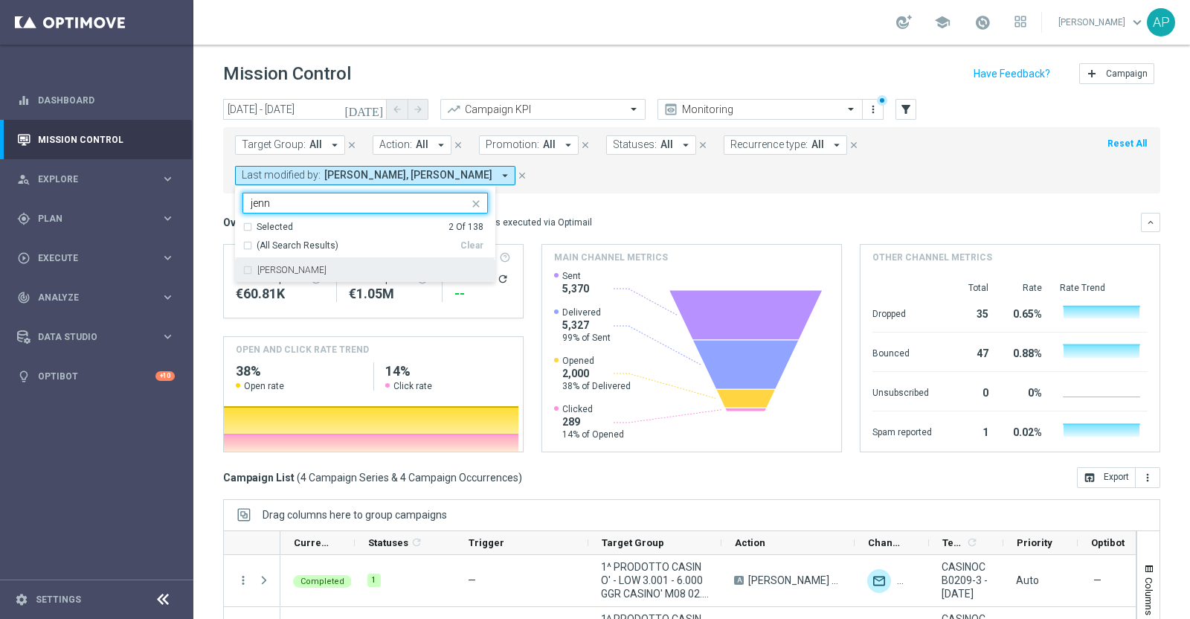
click at [273, 269] on label "[PERSON_NAME]" at bounding box center [291, 269] width 69 height 9
type input "jenn"
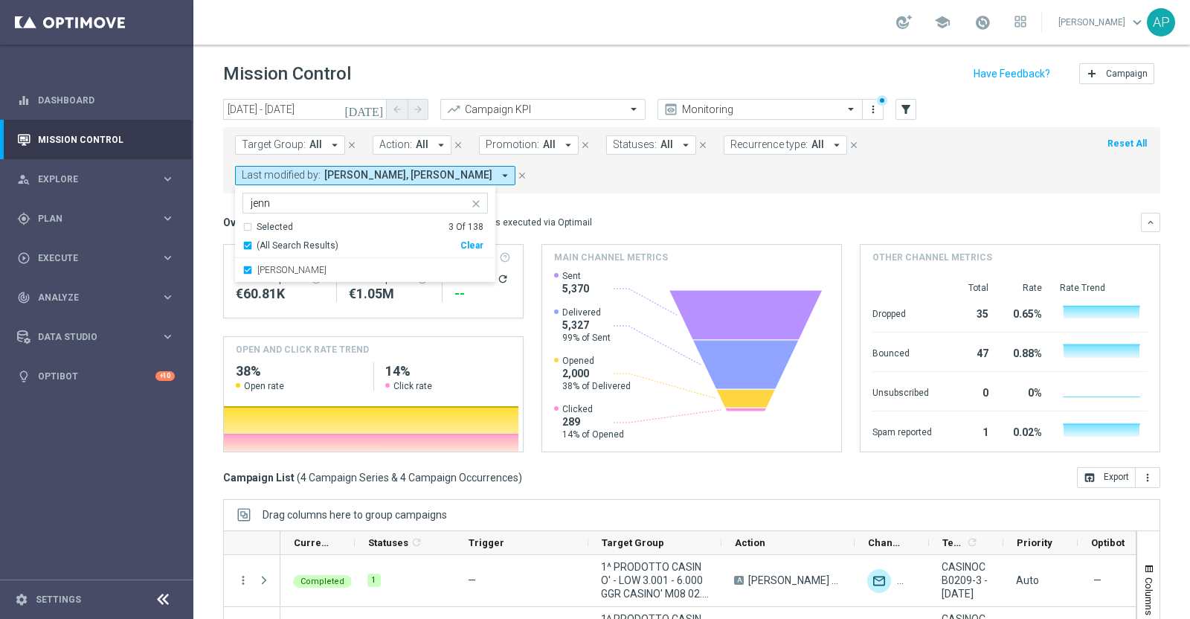
click at [570, 176] on form "Target Group: All arrow_drop_down close Action: All arrow_drop_down close Promo…" at bounding box center [658, 160] width 847 height 50
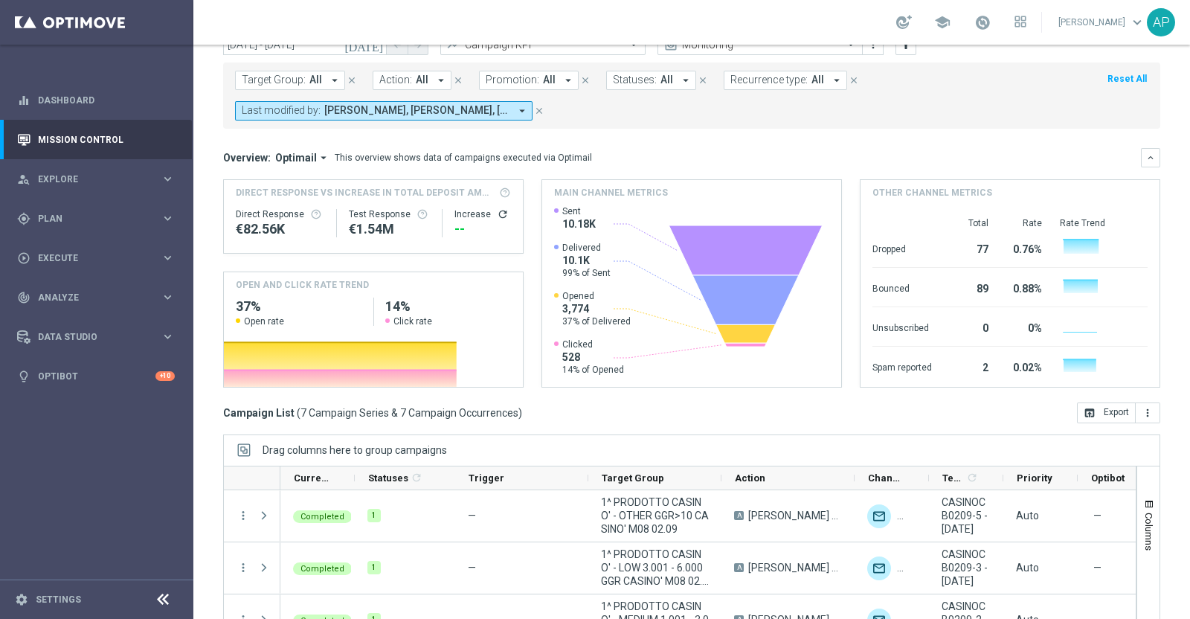
scroll to position [155, 0]
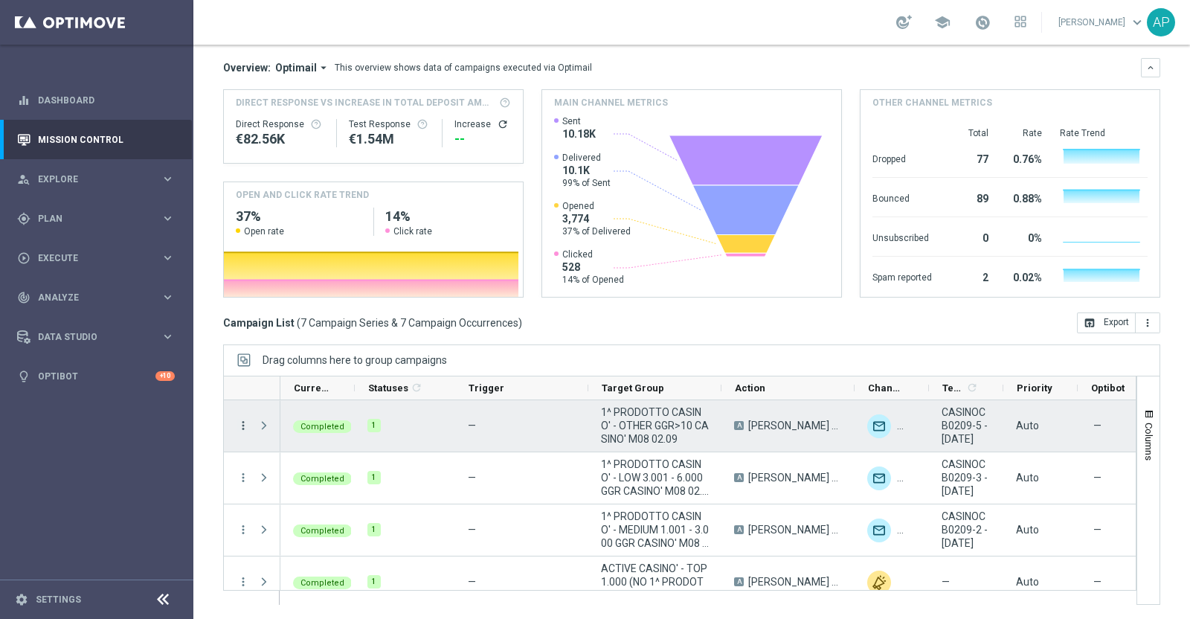
click at [239, 425] on icon "more_vert" at bounding box center [242, 425] width 13 height 13
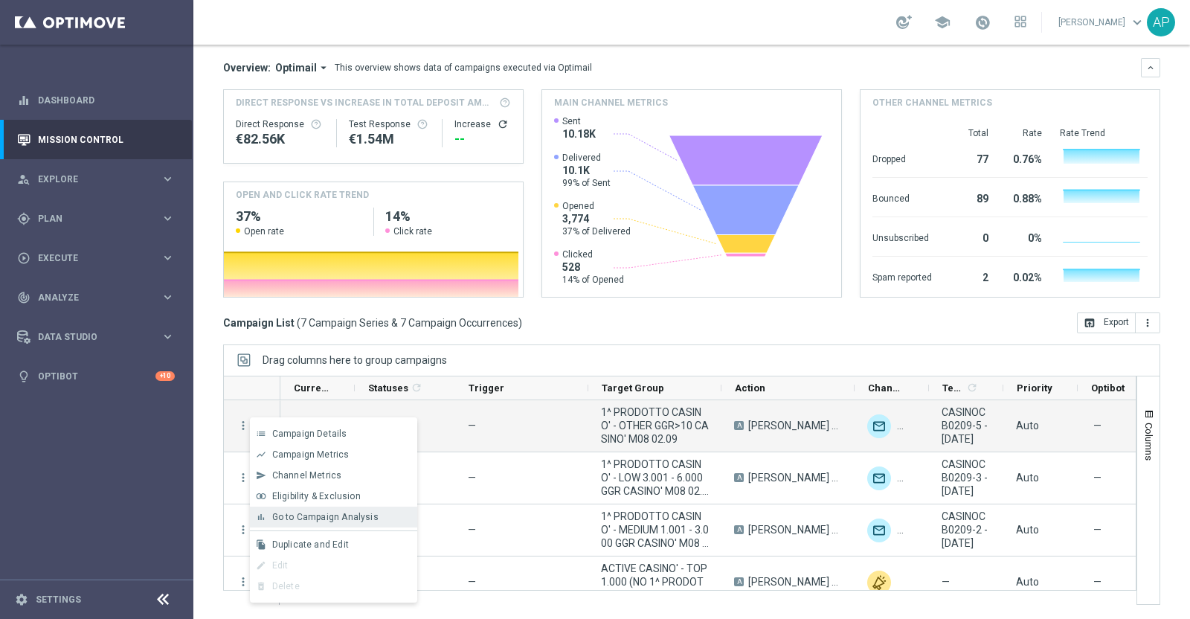
click at [341, 512] on span "Go to Campaign Analysis" at bounding box center [325, 517] width 106 height 10
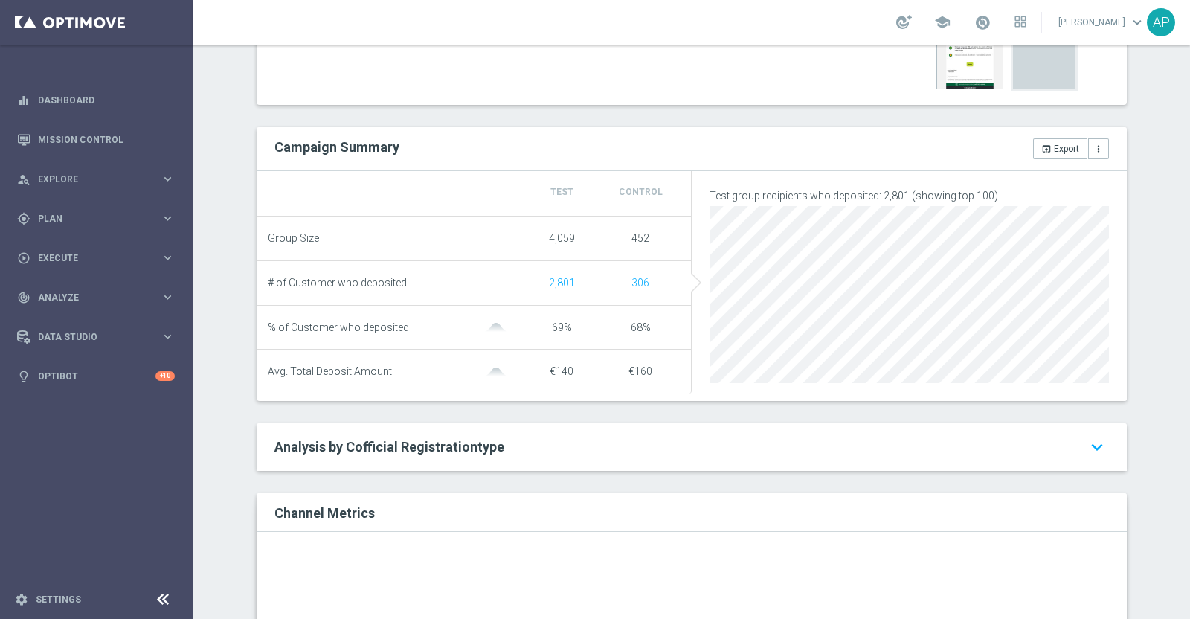
scroll to position [279, 0]
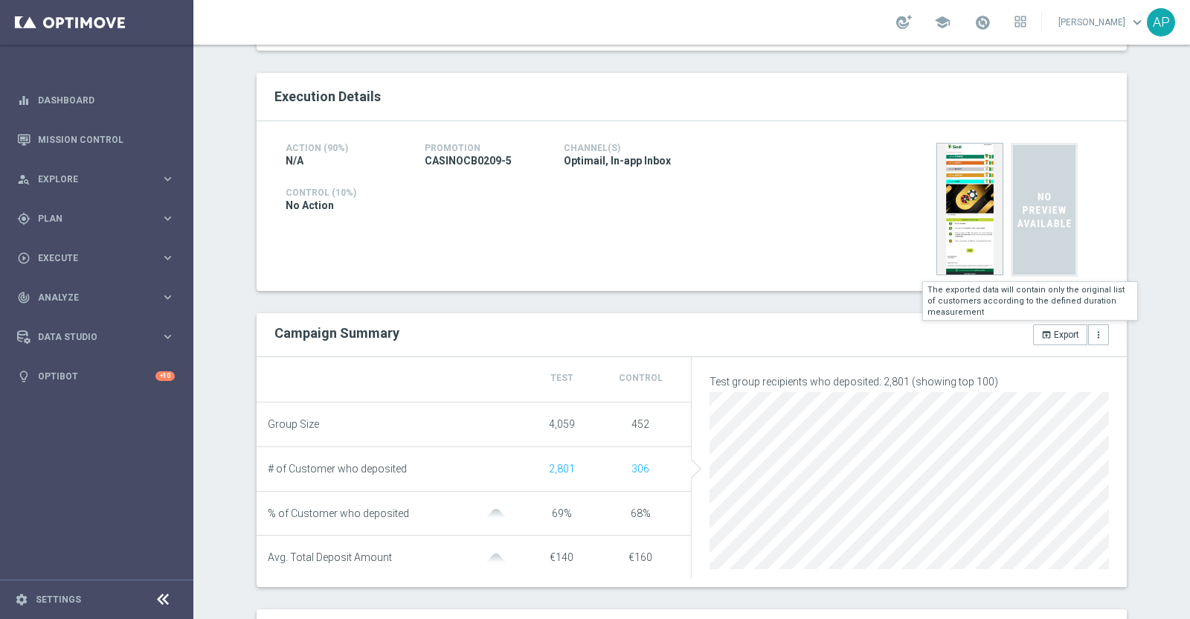
click at [1051, 336] on button "open_in_browser Export" at bounding box center [1060, 334] width 54 height 21
